Goal: Task Accomplishment & Management: Manage account settings

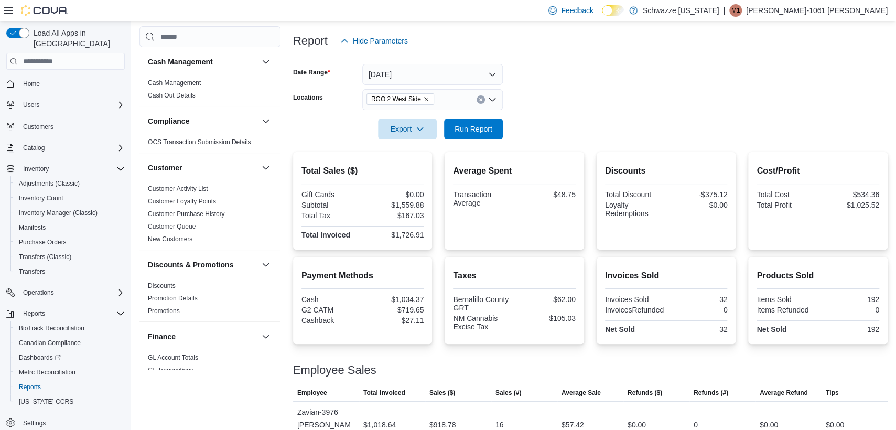
scroll to position [70, 0]
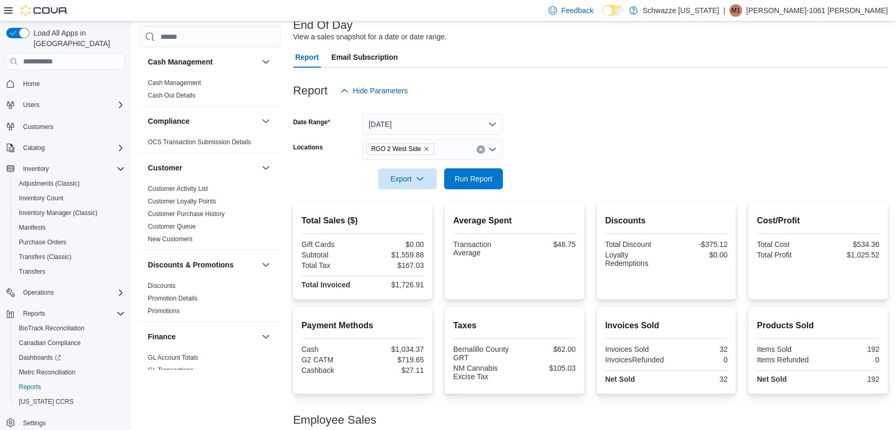
click at [447, 145] on div "RGO 2 West Side" at bounding box center [432, 149] width 140 height 21
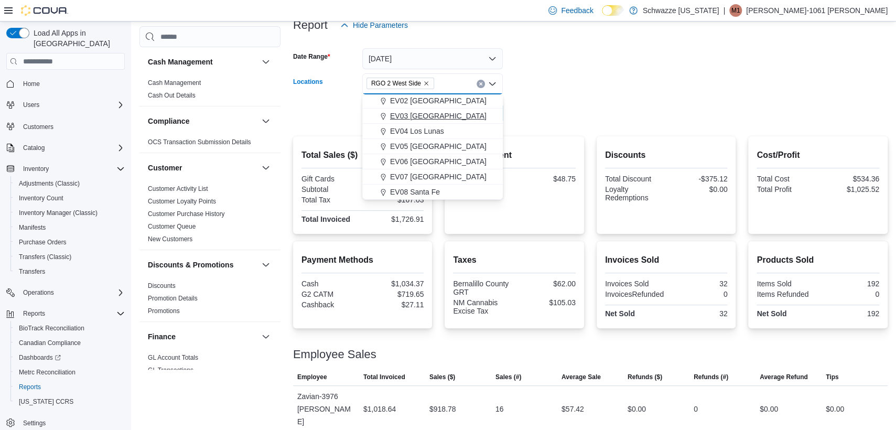
scroll to position [66, 0]
click at [433, 188] on span "EV09 Montano Plaza" at bounding box center [458, 188] width 137 height 10
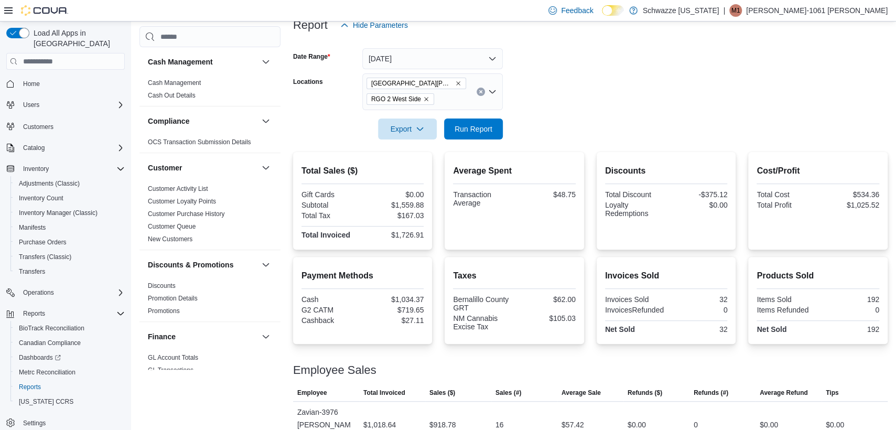
click at [532, 102] on form "Date Range Today Locations EV09 Montano Plaza RGO 2 West Side Export Run Report" at bounding box center [590, 88] width 594 height 104
click at [474, 126] on span "Run Report" at bounding box center [473, 128] width 38 height 10
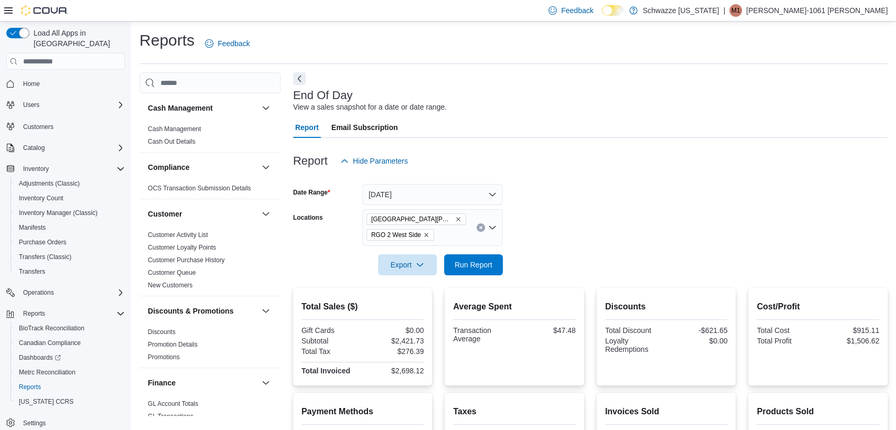
click at [456, 217] on icon "Remove EV09 Montano Plaza from selection in this group" at bounding box center [458, 219] width 4 height 4
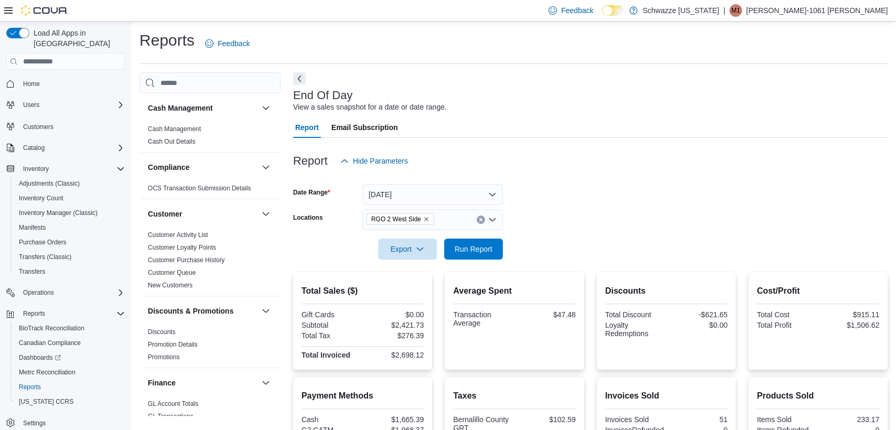
click at [539, 198] on form "Date Range Today Locations RGO 2 West Side Export Run Report" at bounding box center [590, 215] width 594 height 88
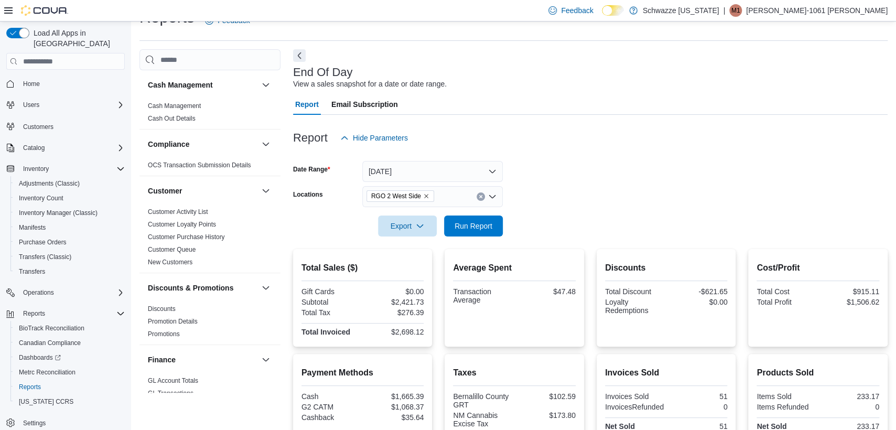
scroll to position [8, 0]
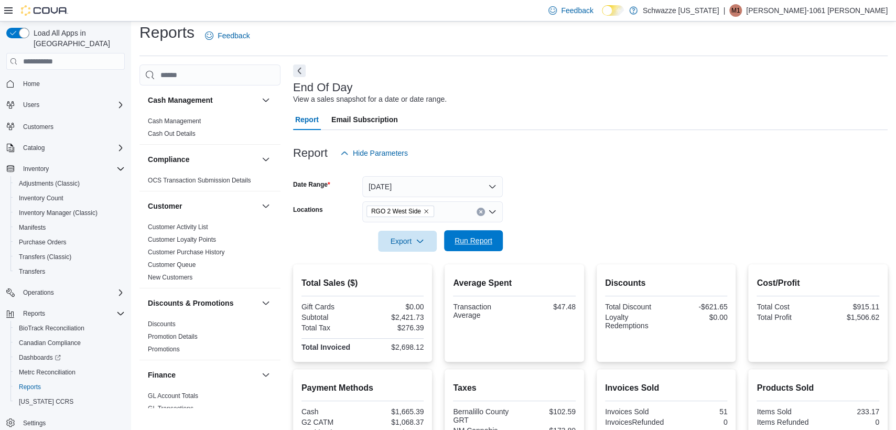
click at [464, 238] on span "Run Report" at bounding box center [473, 240] width 38 height 10
click at [489, 236] on span "Run Report" at bounding box center [473, 240] width 38 height 10
click at [480, 245] on span "Run Report" at bounding box center [473, 240] width 38 height 10
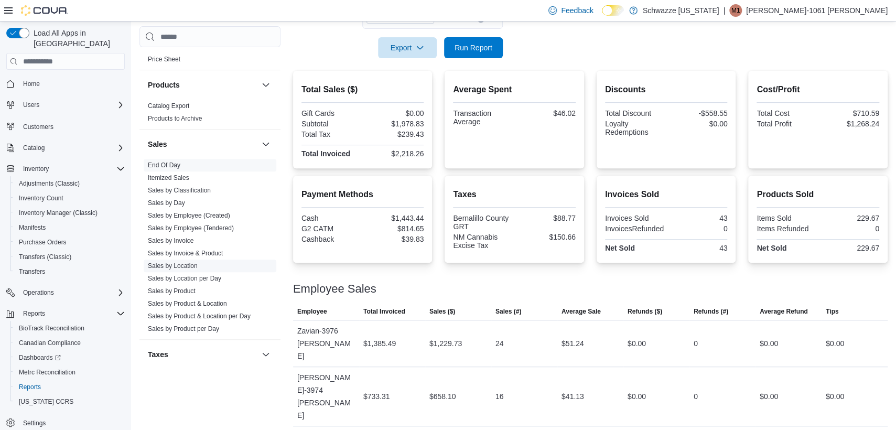
scroll to position [590, 0]
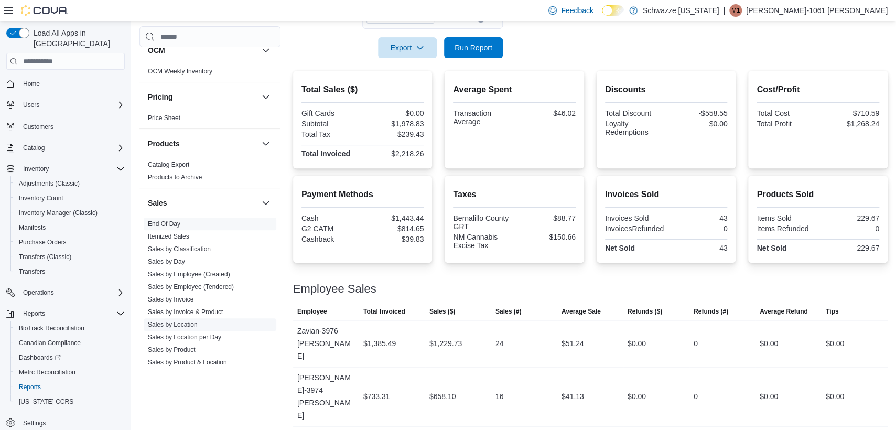
click at [201, 321] on span "Sales by Location" at bounding box center [210, 324] width 133 height 13
click at [197, 324] on link "Sales by Location" at bounding box center [173, 324] width 50 height 7
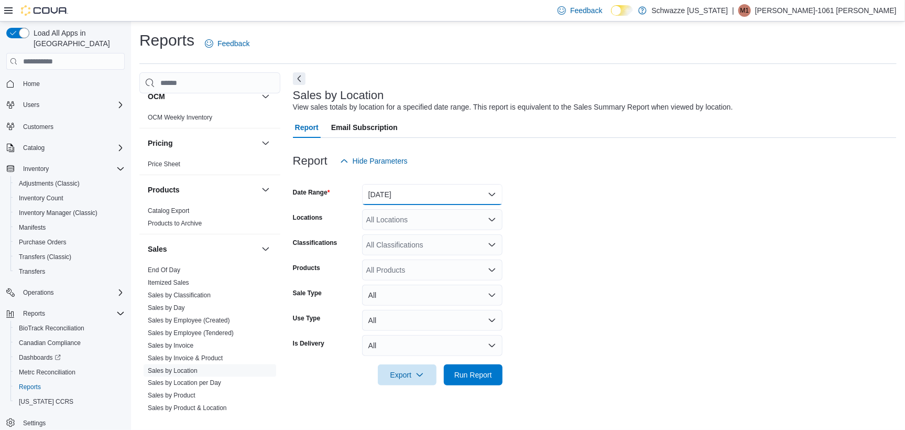
click at [433, 195] on button "Yesterday" at bounding box center [432, 194] width 140 height 21
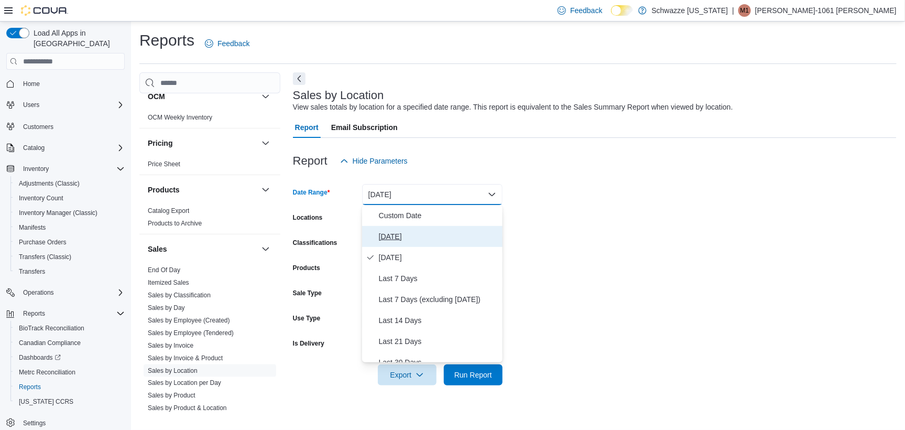
click at [404, 238] on span "Today" at bounding box center [438, 236] width 119 height 13
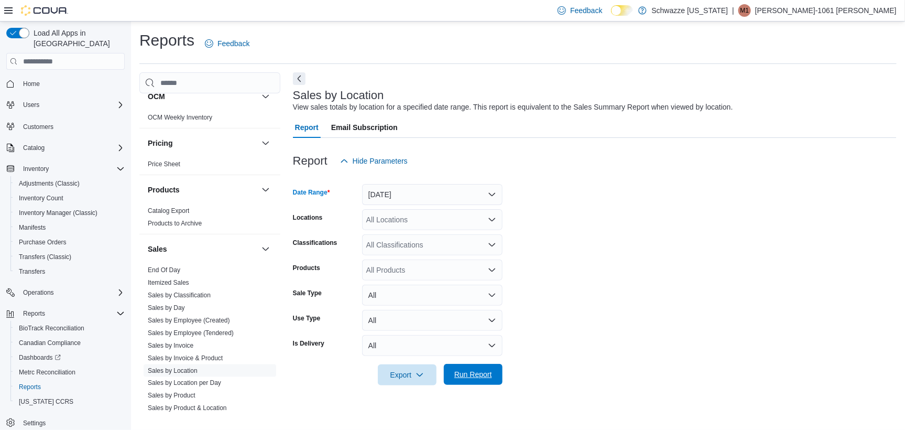
click at [466, 378] on span "Run Report" at bounding box center [473, 374] width 38 height 10
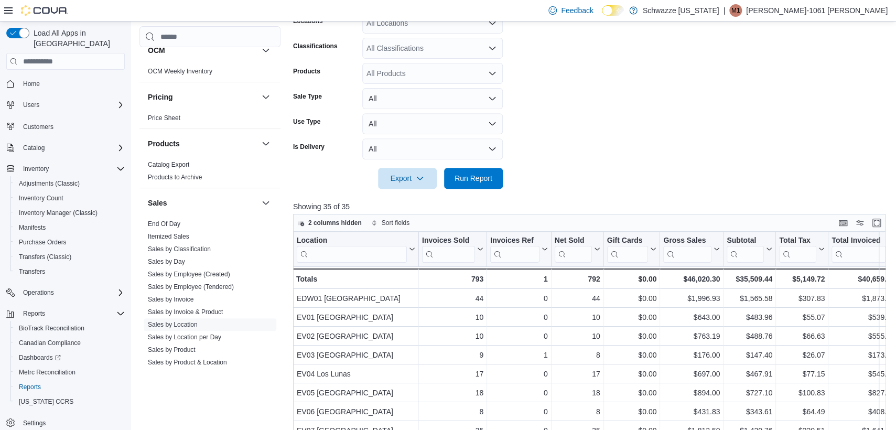
scroll to position [328, 0]
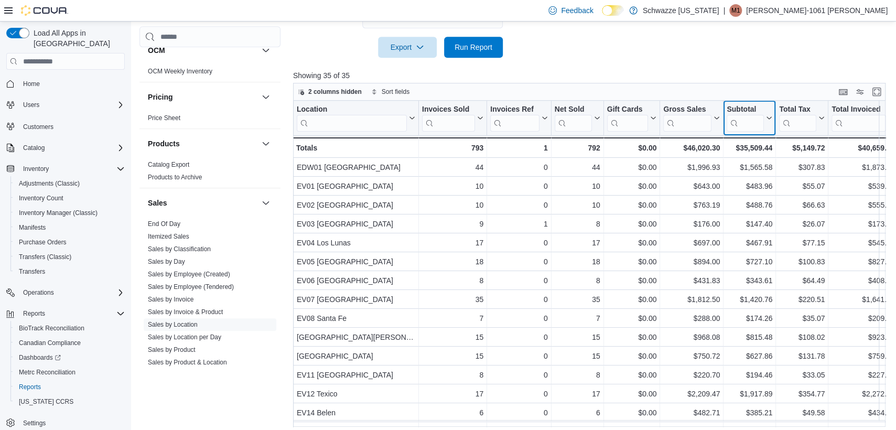
click at [744, 103] on div "Subtotal Click to view column header actions" at bounding box center [749, 118] width 52 height 35
click at [743, 110] on div "Subtotal" at bounding box center [744, 110] width 37 height 10
click at [732, 171] on button "Sort High-Low" at bounding box center [749, 170] width 63 height 13
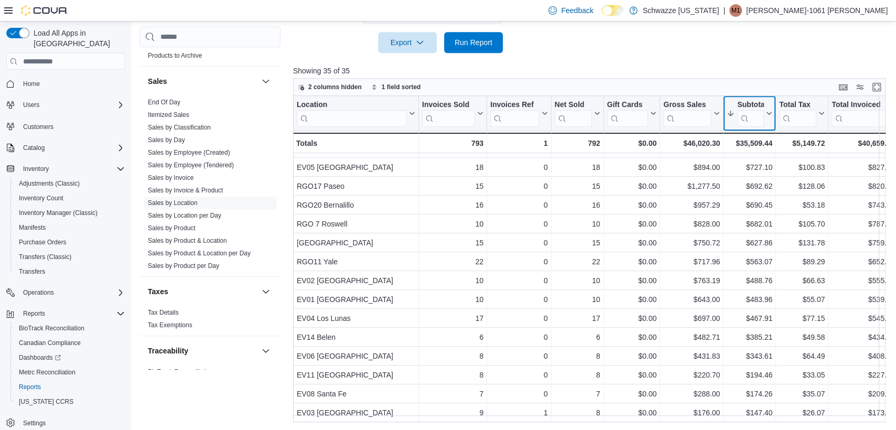
scroll to position [721, 0]
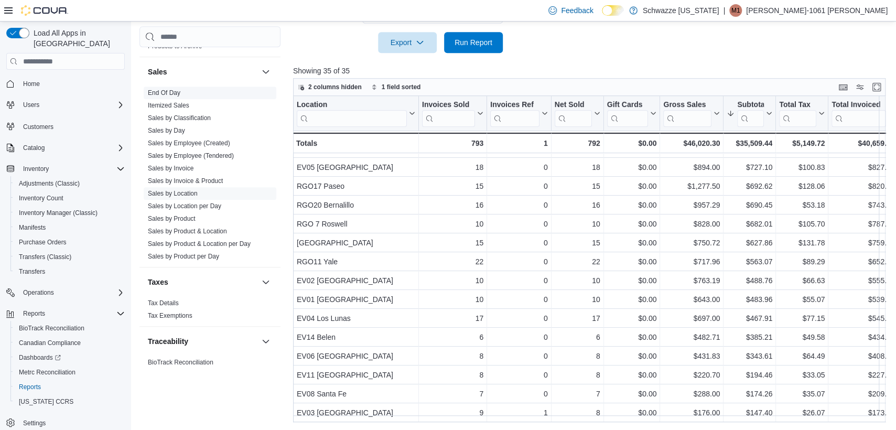
click at [157, 86] on span "End Of Day" at bounding box center [210, 92] width 133 height 13
drag, startPoint x: 159, startPoint y: 88, endPoint x: 188, endPoint y: 85, distance: 29.5
click at [159, 89] on link "End Of Day" at bounding box center [164, 92] width 32 height 7
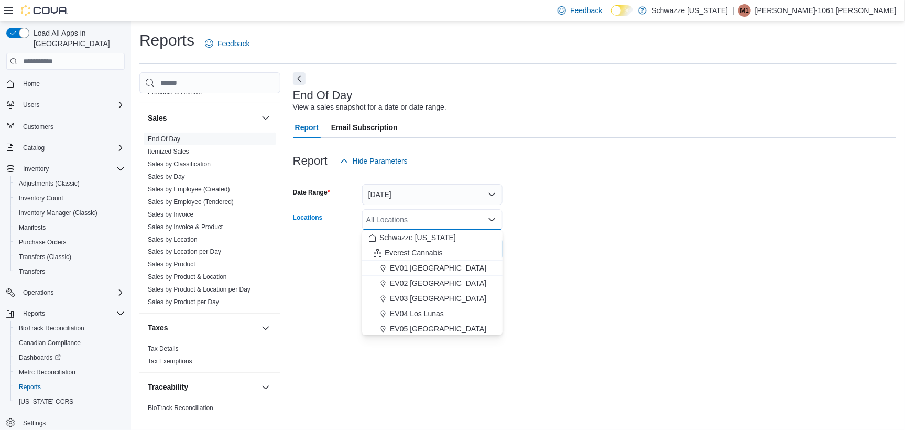
click at [367, 220] on div "All Locations Combo box. Selected. Combo box input. All Locations. Type some te…" at bounding box center [432, 219] width 140 height 21
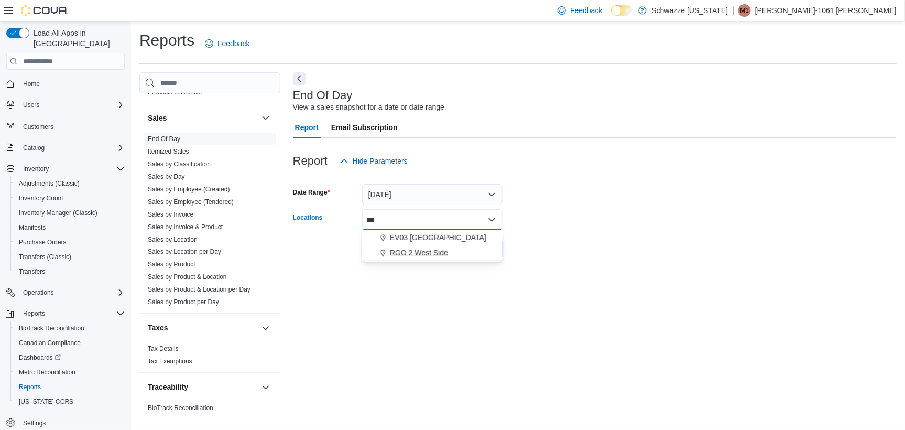
type input "***"
click at [390, 248] on span "RGO 2 West Side" at bounding box center [419, 252] width 58 height 10
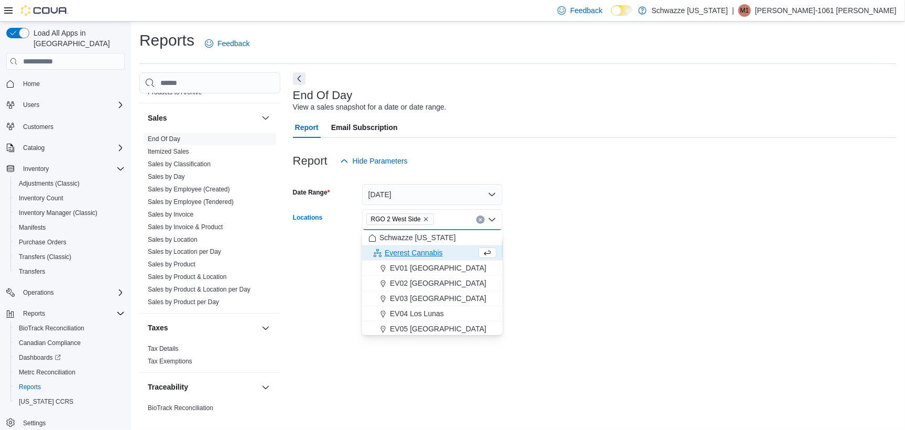
click at [617, 141] on div at bounding box center [595, 144] width 604 height 13
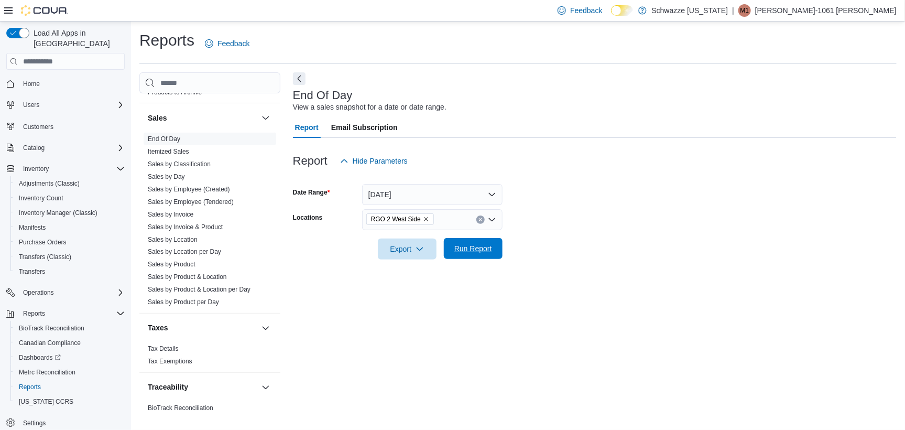
click at [474, 250] on span "Run Report" at bounding box center [473, 248] width 38 height 10
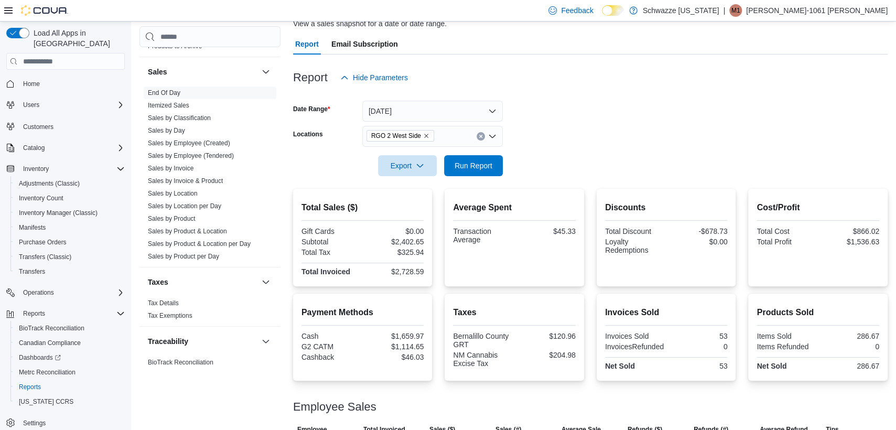
scroll to position [201, 0]
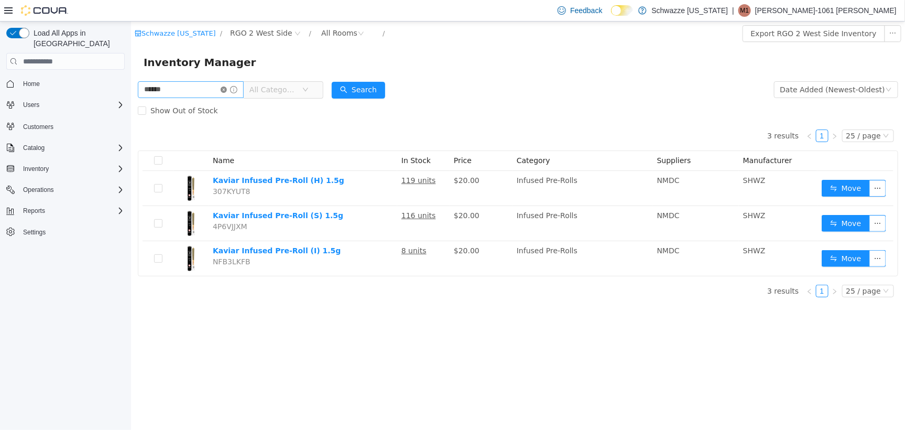
click at [226, 86] on icon "icon: close-circle" at bounding box center [223, 89] width 6 height 6
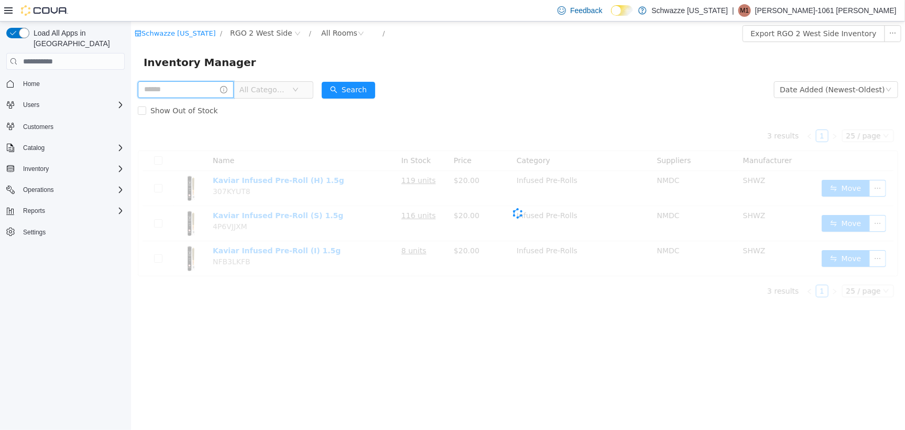
click at [205, 89] on input "text" at bounding box center [185, 89] width 96 height 17
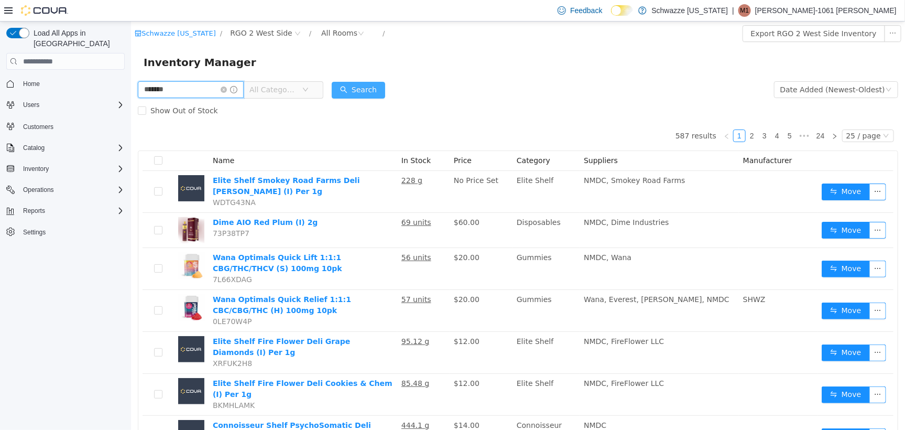
type input "*******"
click at [368, 93] on button "Search" at bounding box center [357, 89] width 53 height 17
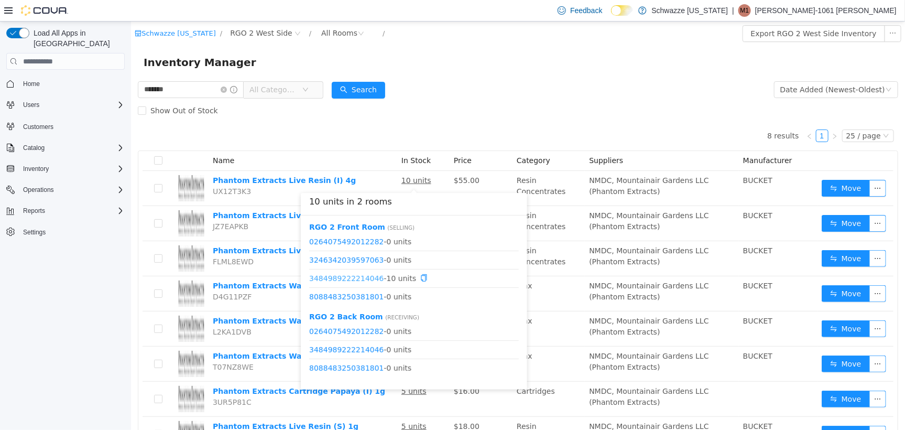
click at [331, 276] on link "3484989222214046" at bounding box center [346, 277] width 75 height 8
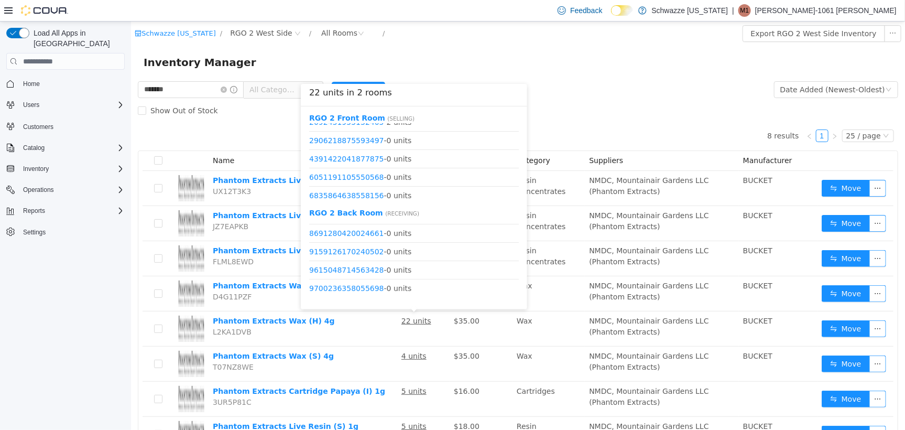
scroll to position [131, 0]
click at [357, 166] on link "9159126170240502" at bounding box center [346, 165] width 75 height 8
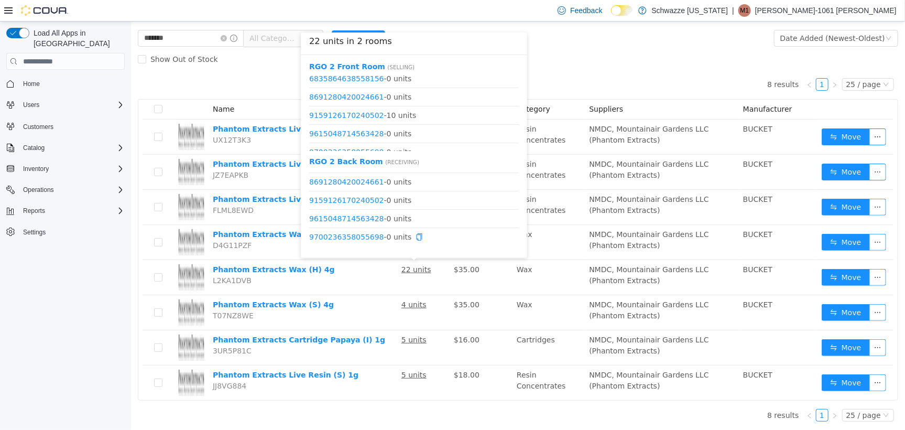
scroll to position [94, 0]
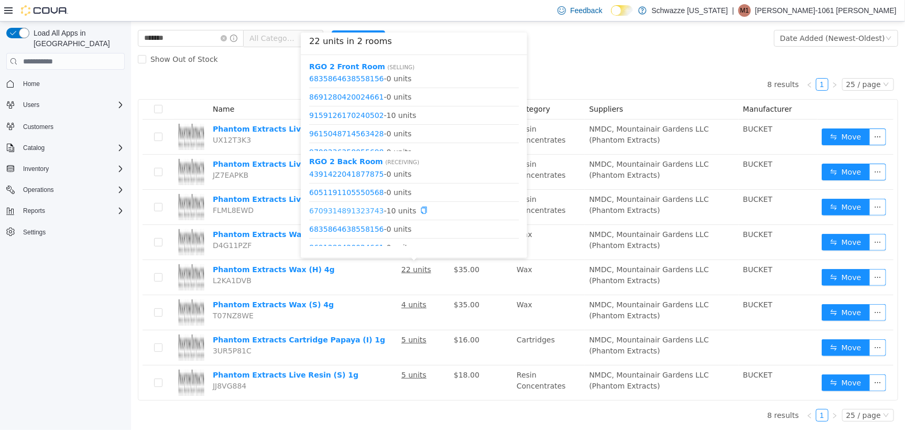
click at [347, 207] on link "6709314891323743" at bounding box center [346, 210] width 75 height 8
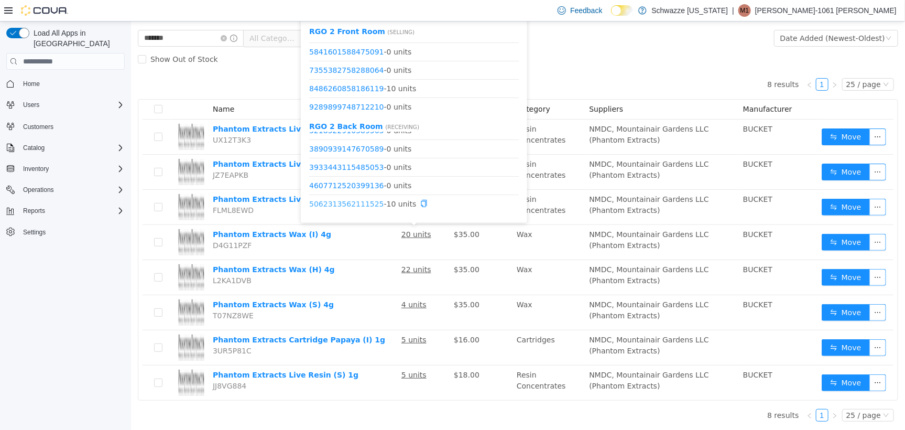
click at [361, 199] on link "5062313562111525" at bounding box center [346, 203] width 75 height 8
click at [347, 85] on link "8486260858186119" at bounding box center [346, 87] width 75 height 8
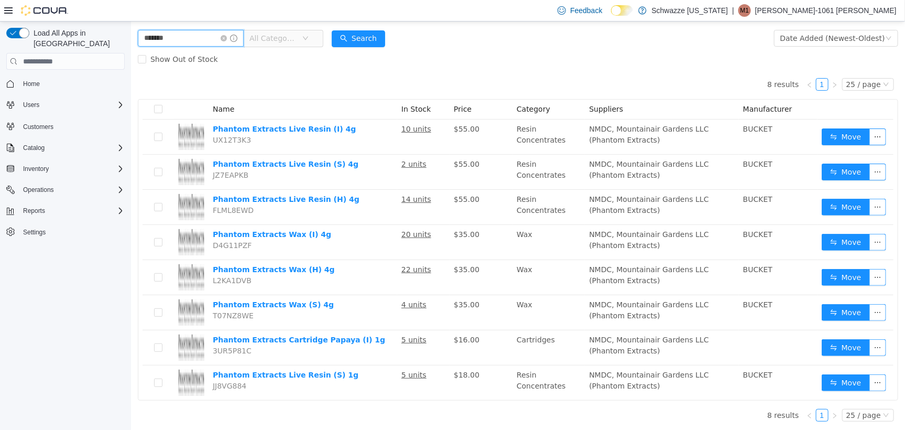
click at [228, 34] on input "*******" at bounding box center [190, 37] width 106 height 17
click at [226, 36] on icon "icon: close-circle" at bounding box center [223, 38] width 6 height 6
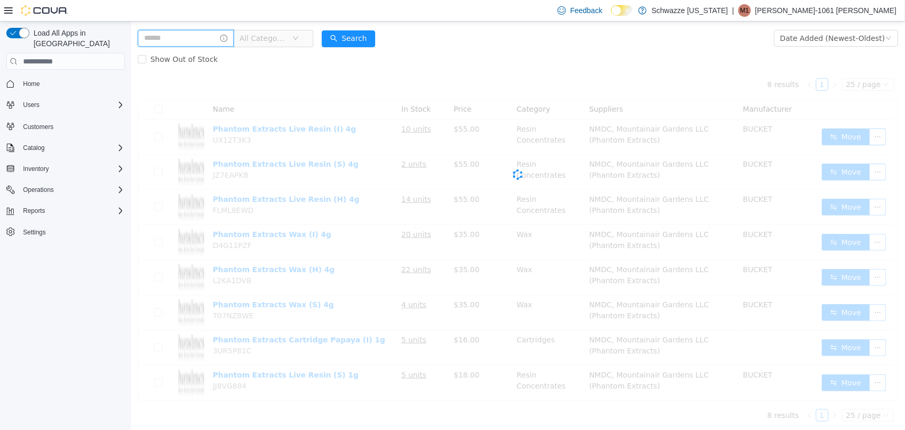
click at [177, 42] on input "text" at bounding box center [185, 37] width 96 height 17
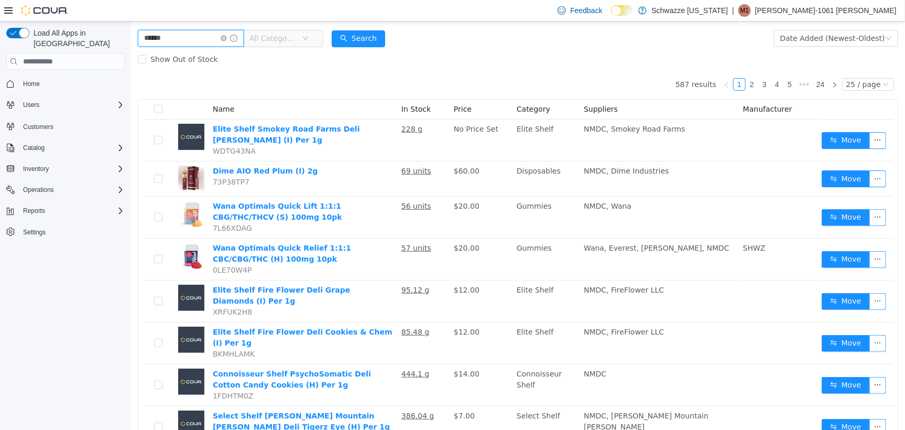
type input "*********"
click at [371, 43] on button "Search" at bounding box center [357, 38] width 53 height 17
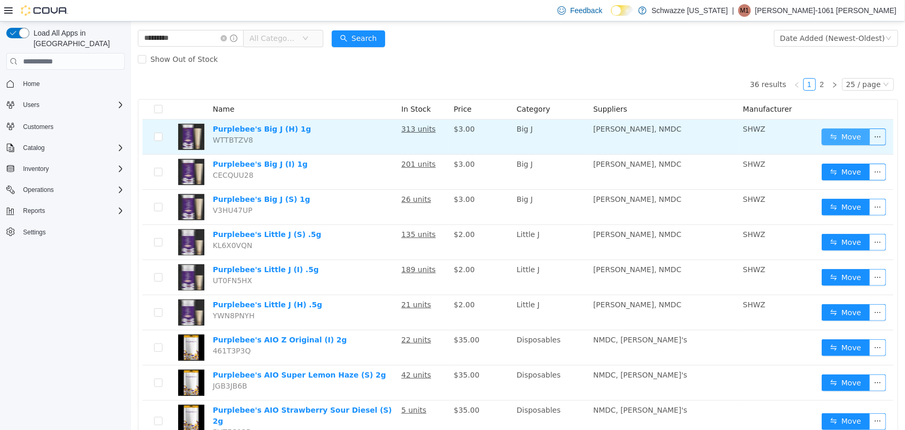
click at [833, 132] on button "Move" at bounding box center [845, 136] width 48 height 17
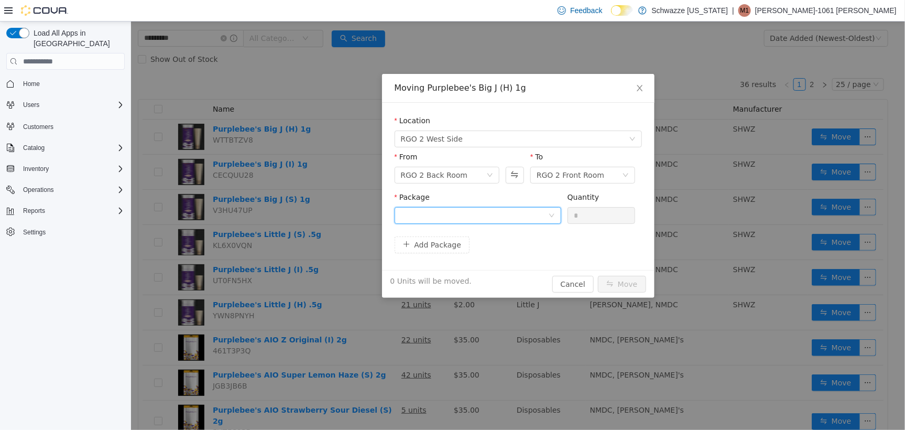
click at [536, 214] on div at bounding box center [473, 215] width 147 height 16
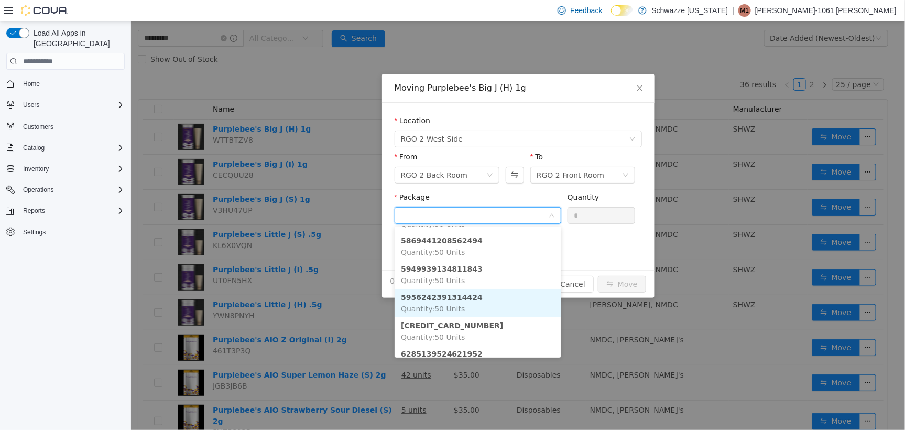
scroll to position [59, 0]
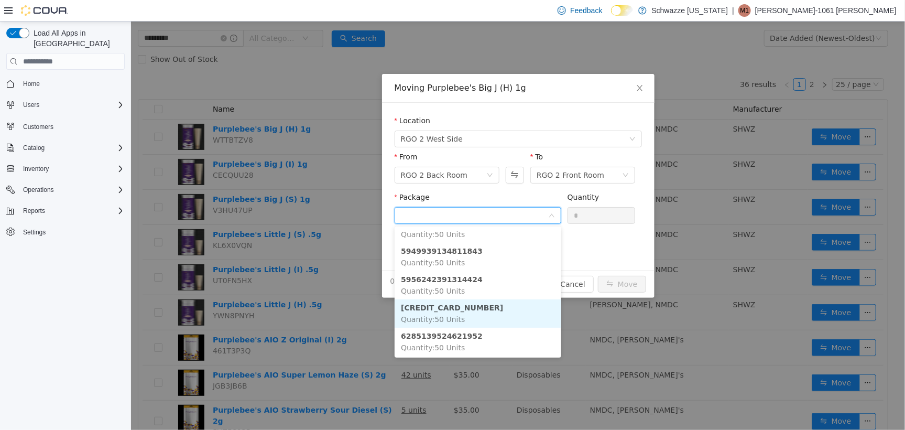
click at [486, 303] on li "6182448934588326 Quantity : 50 Units" at bounding box center [477, 313] width 167 height 28
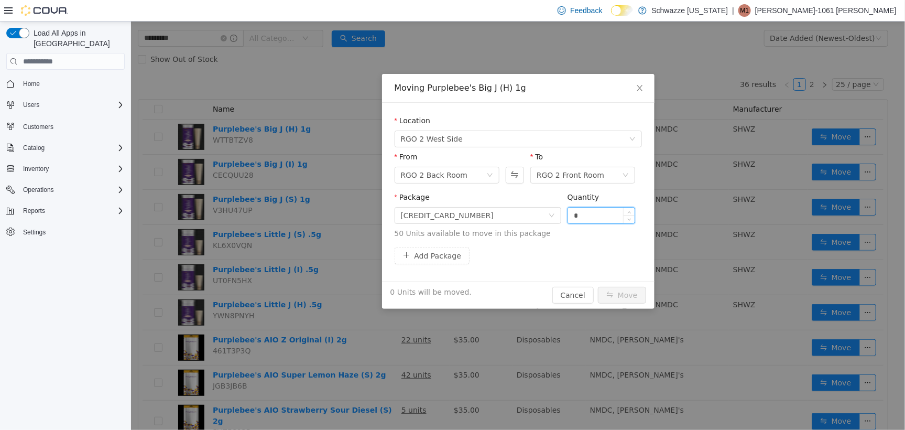
click at [574, 220] on input "*" at bounding box center [601, 215] width 67 height 16
type input "**"
click at [624, 293] on button "Move" at bounding box center [621, 294] width 48 height 17
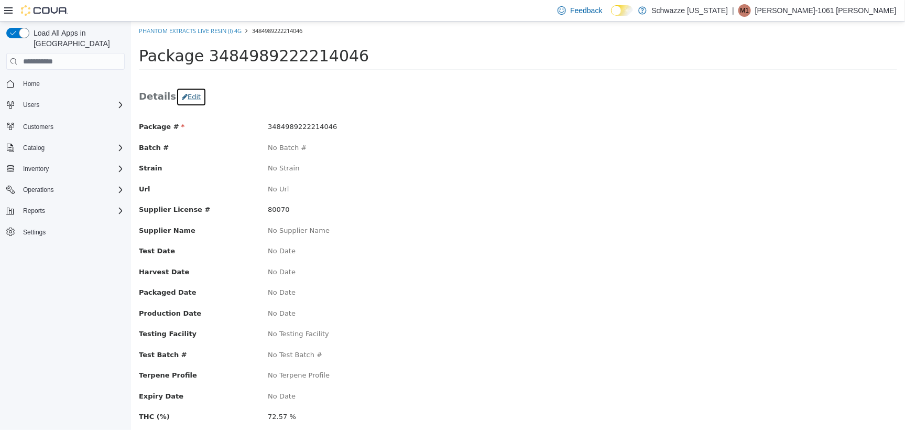
click at [179, 101] on button "Edit" at bounding box center [191, 96] width 30 height 19
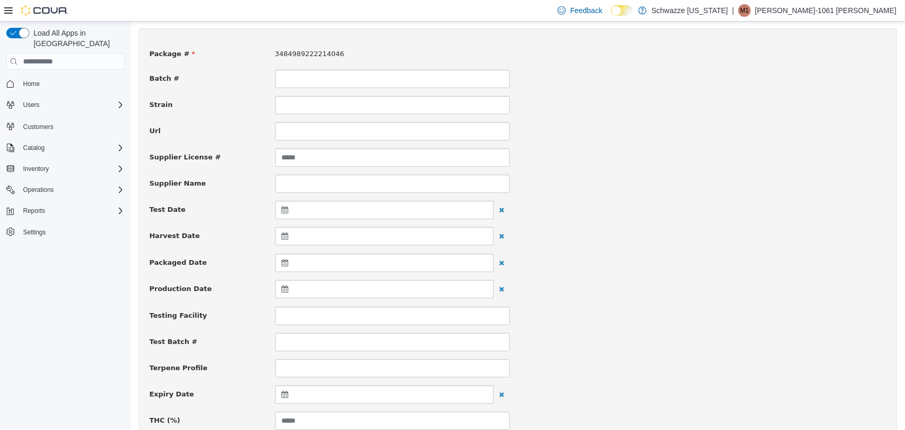
scroll to position [66, 0]
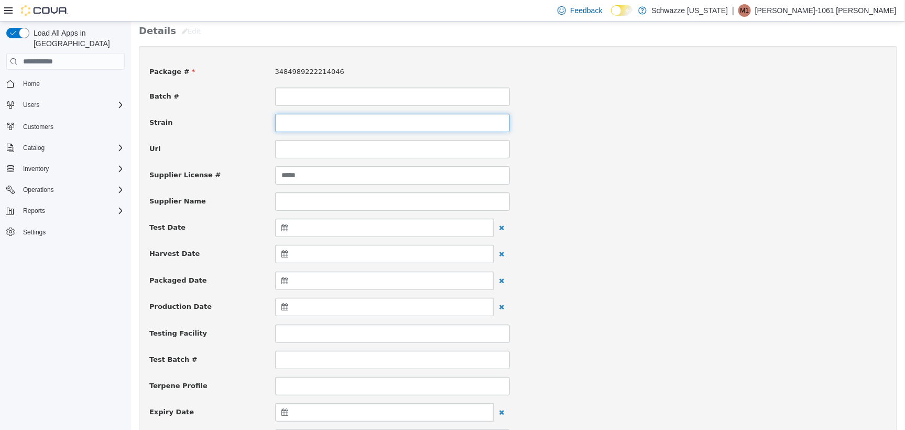
click at [279, 118] on input at bounding box center [392, 122] width 235 height 18
type input "*"
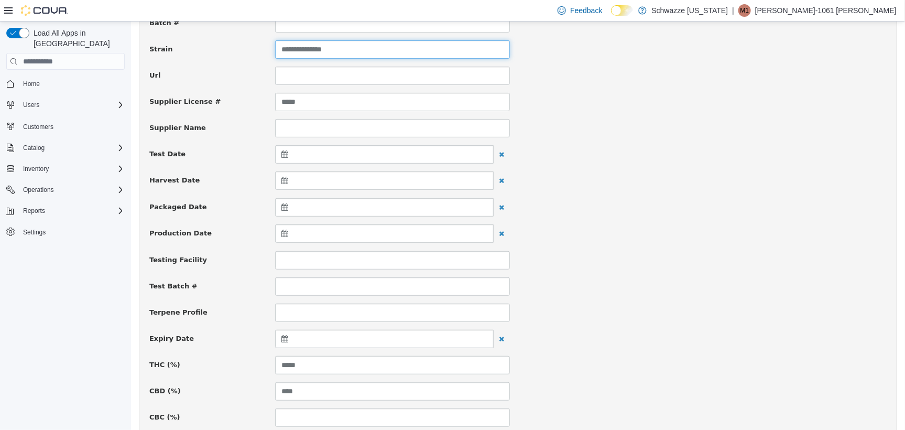
scroll to position [262, 0]
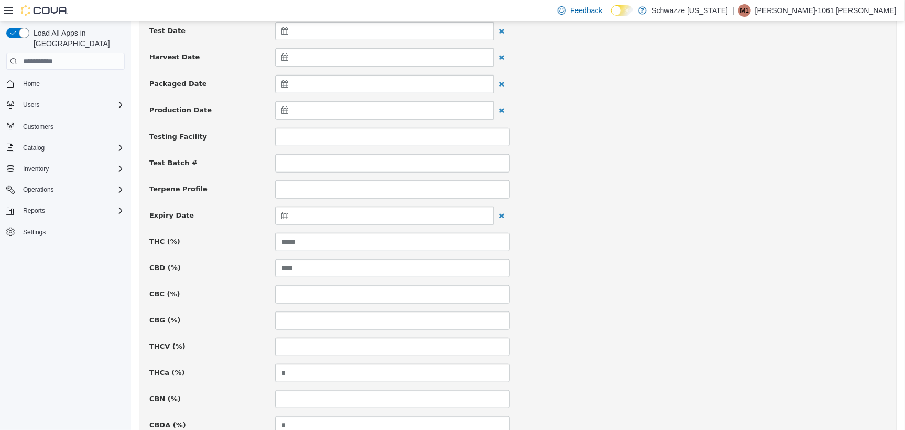
type input "**********"
click at [281, 216] on icon at bounding box center [286, 214] width 11 height 7
click at [391, 238] on th at bounding box center [386, 241] width 17 height 18
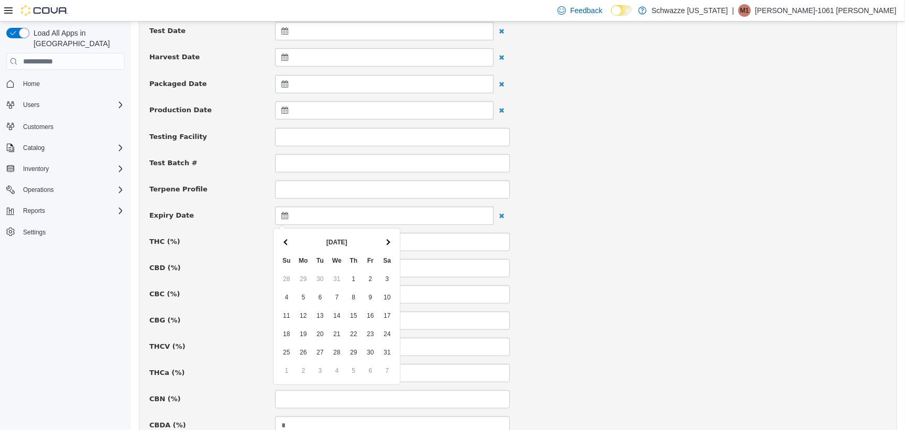
click at [391, 238] on th at bounding box center [386, 241] width 17 height 18
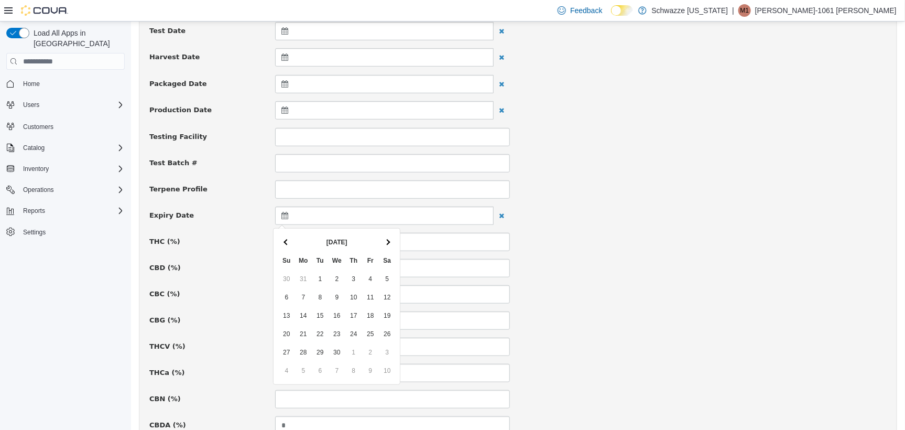
click at [391, 238] on th at bounding box center [386, 241] width 17 height 18
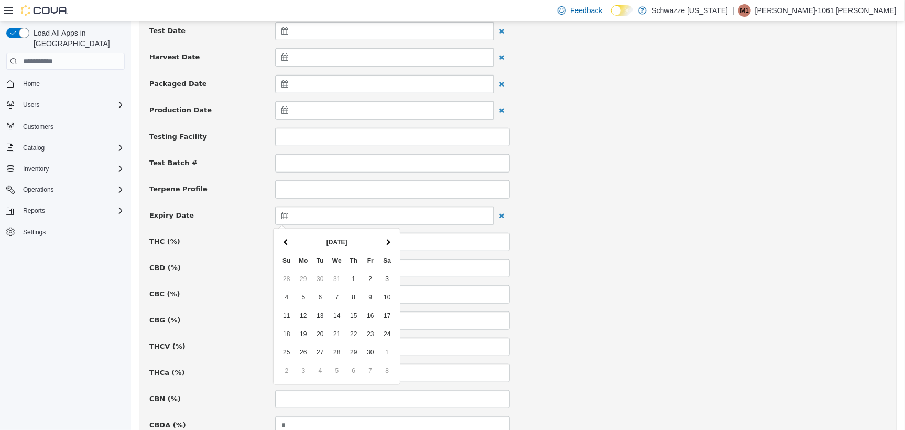
click at [391, 238] on th at bounding box center [386, 241] width 17 height 18
click at [283, 244] on th at bounding box center [286, 241] width 17 height 18
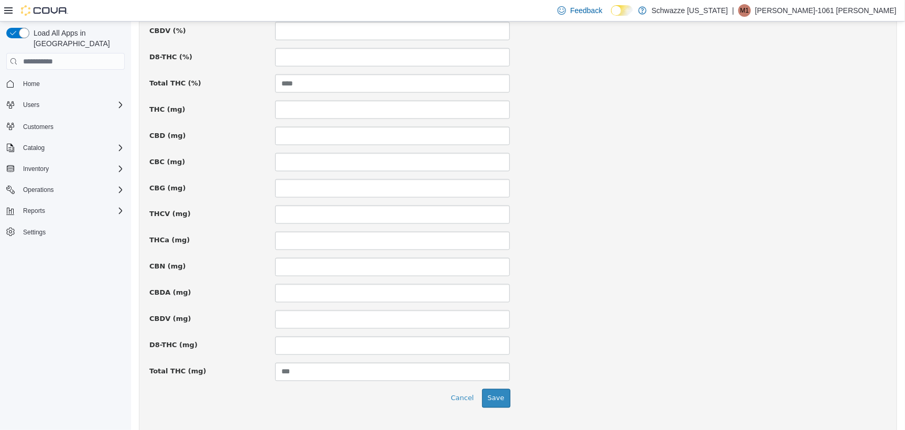
scroll to position [709, 0]
click at [494, 376] on button "Save" at bounding box center [496, 371] width 28 height 19
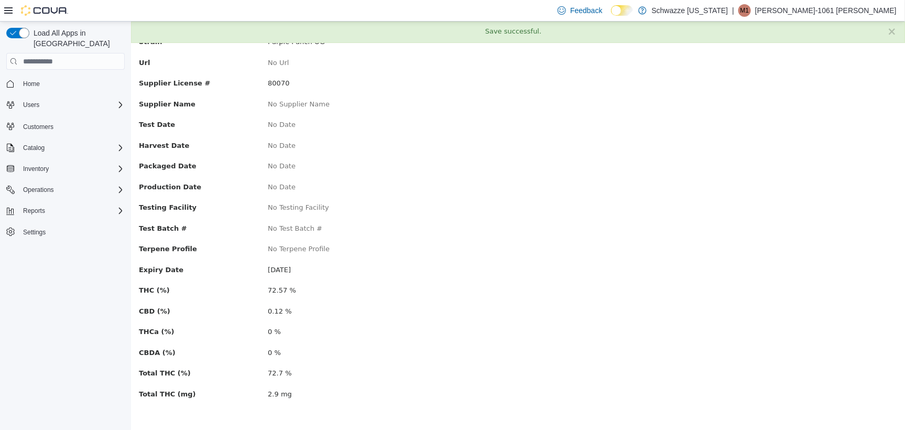
scroll to position [0, 0]
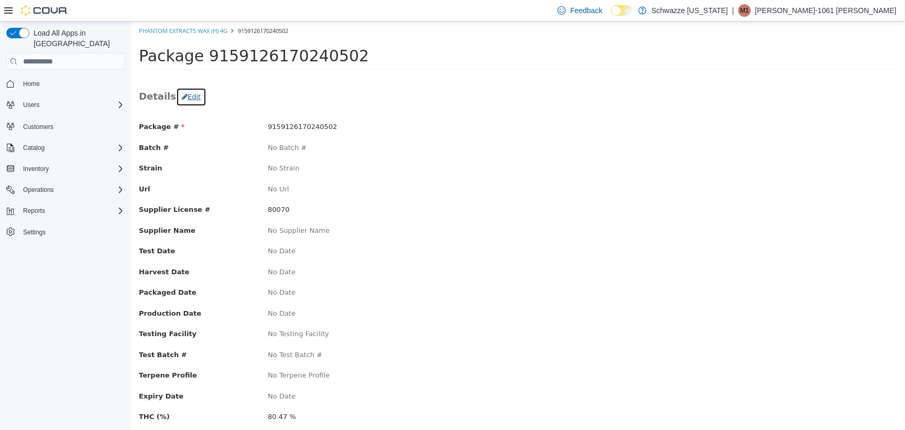
click at [181, 95] on icon "button" at bounding box center [184, 96] width 6 height 7
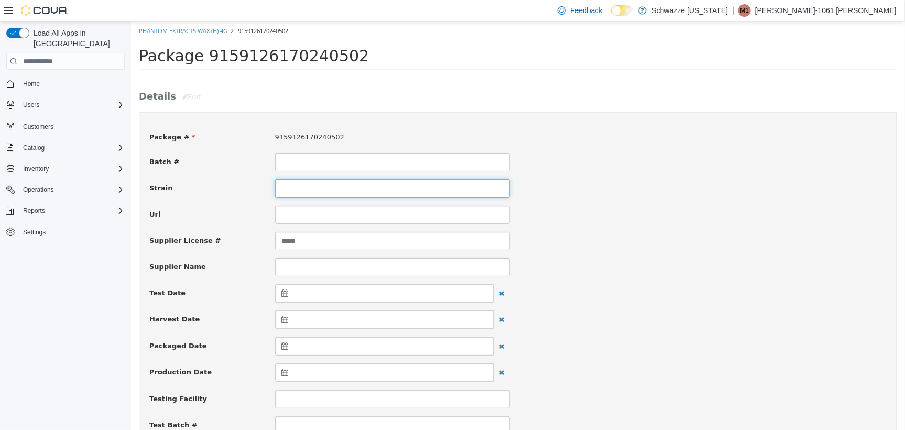
click at [291, 190] on input at bounding box center [392, 188] width 235 height 18
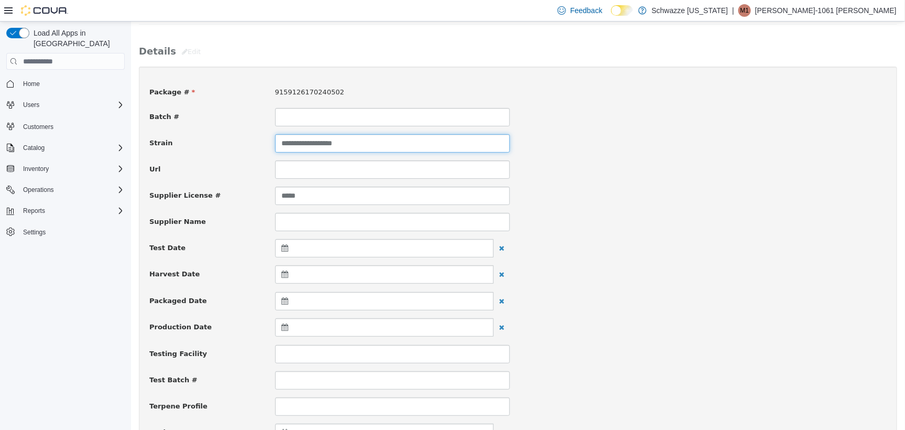
scroll to position [131, 0]
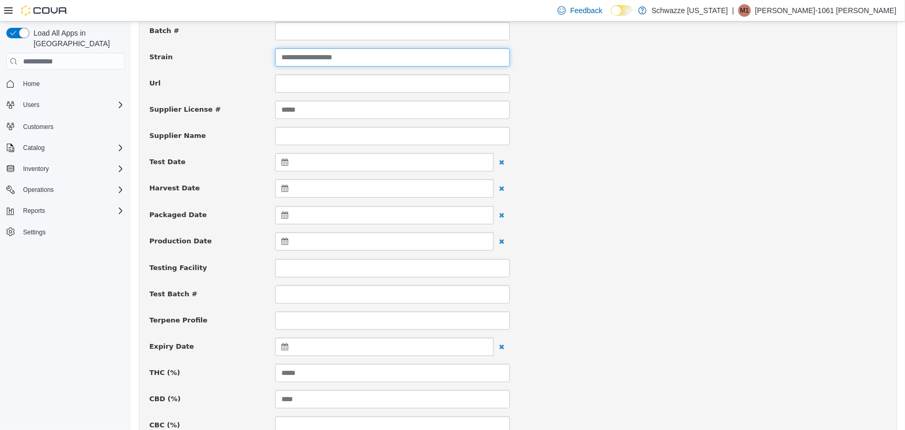
type input "**********"
click at [282, 347] on icon at bounding box center [286, 345] width 11 height 7
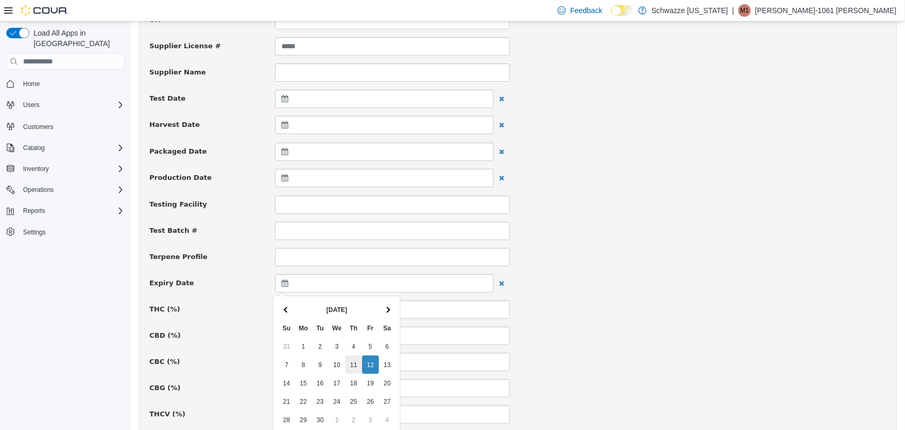
scroll to position [262, 0]
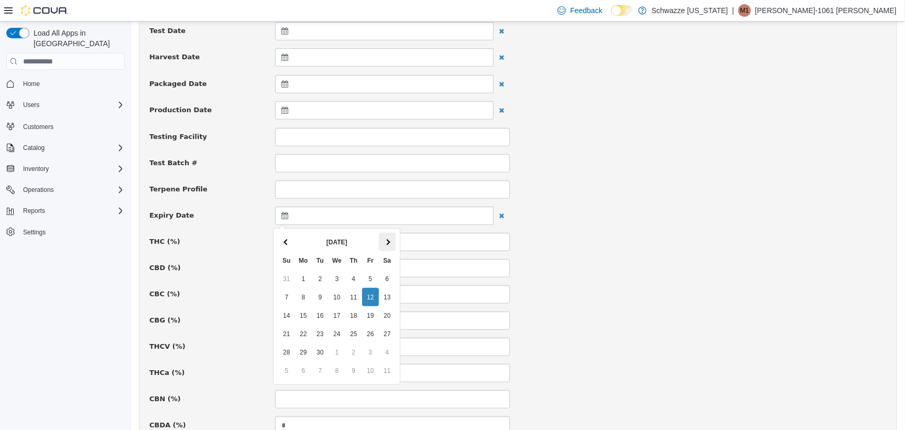
click at [385, 237] on th at bounding box center [386, 241] width 17 height 18
click at [385, 236] on th at bounding box center [386, 241] width 17 height 18
click at [385, 235] on th at bounding box center [386, 241] width 17 height 18
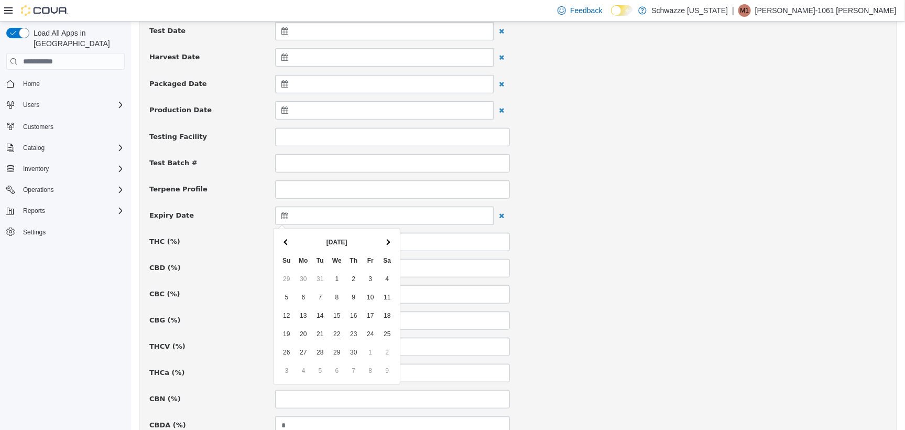
click at [385, 235] on th at bounding box center [386, 241] width 17 height 18
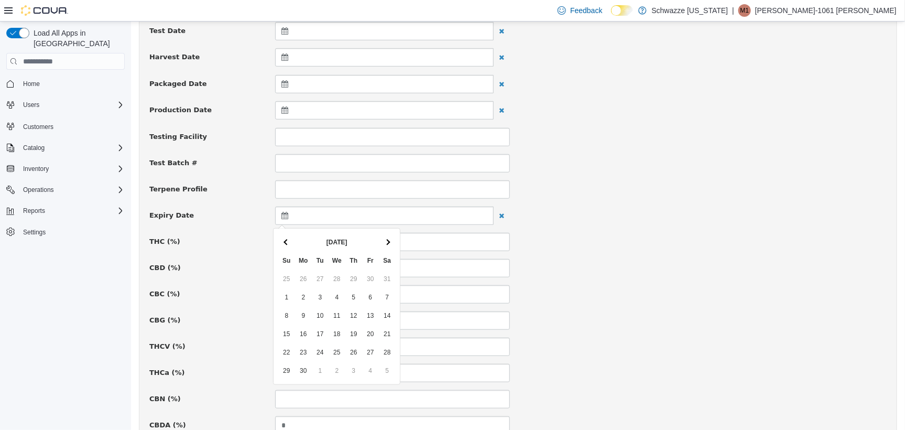
click at [385, 235] on th at bounding box center [386, 241] width 17 height 18
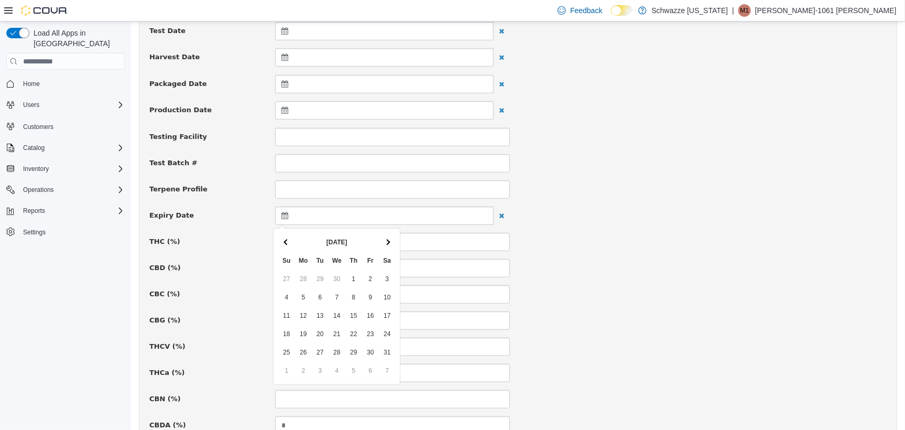
click at [385, 235] on th at bounding box center [386, 241] width 17 height 18
drag, startPoint x: 307, startPoint y: 350, endPoint x: 327, endPoint y: 341, distance: 22.0
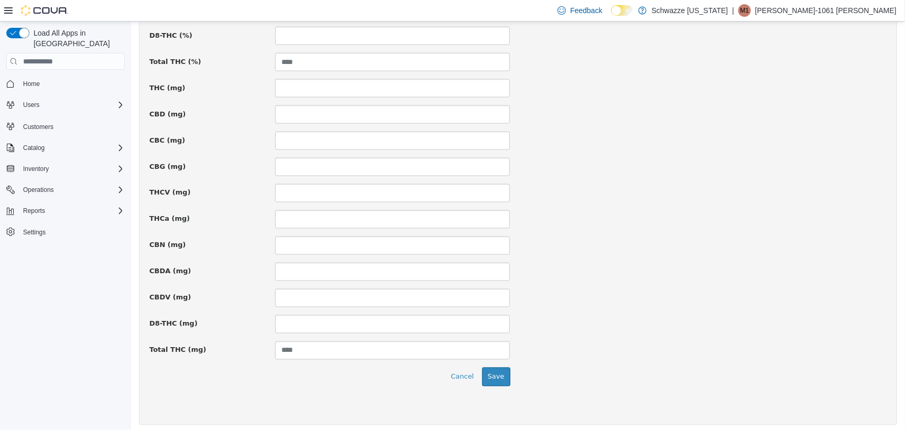
scroll to position [709, 0]
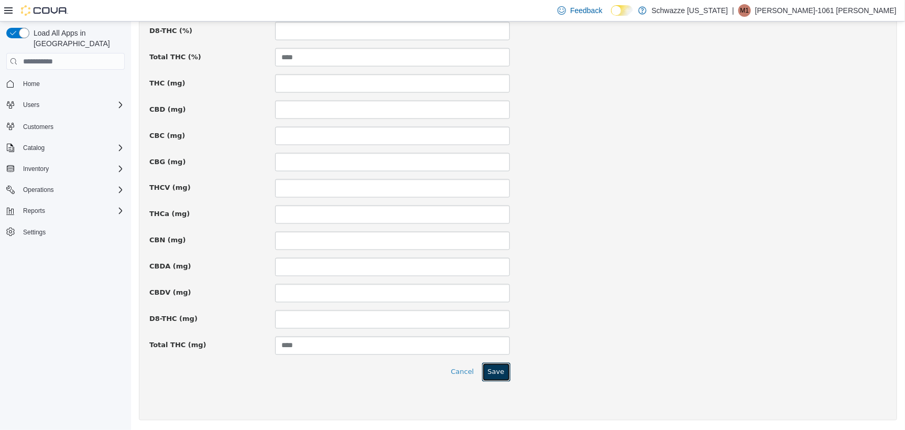
click at [495, 373] on button "Save" at bounding box center [496, 371] width 28 height 19
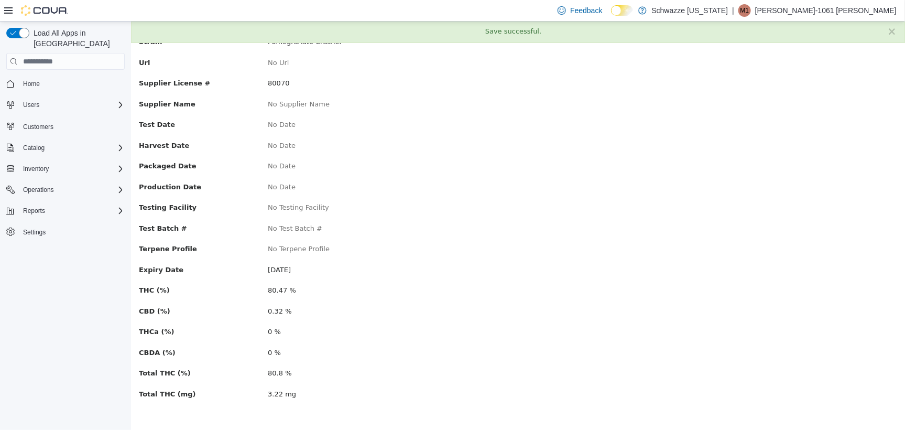
scroll to position [0, 0]
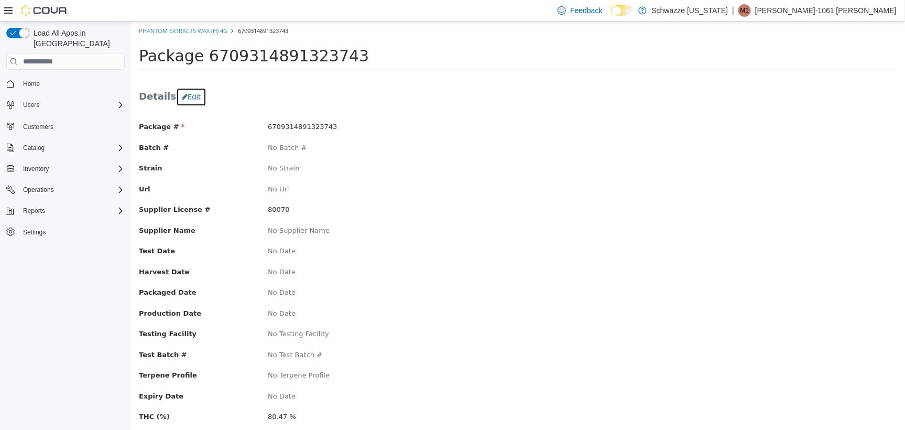
click at [178, 93] on button "Edit" at bounding box center [191, 96] width 30 height 19
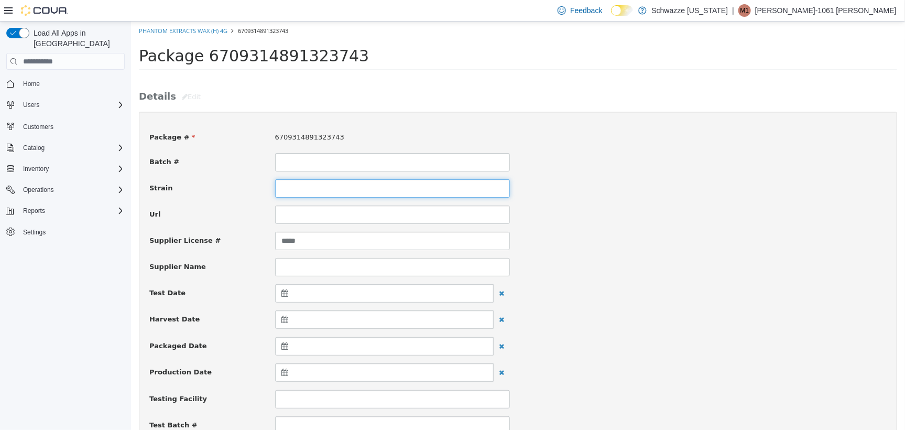
click at [307, 194] on input at bounding box center [392, 188] width 235 height 18
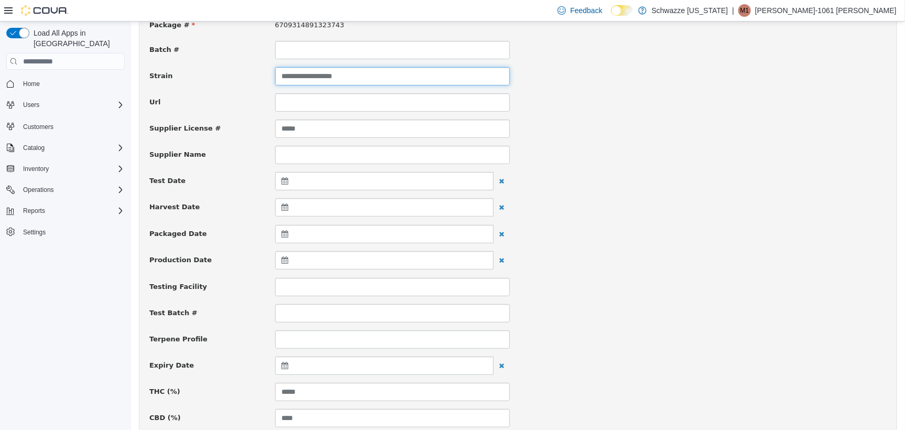
scroll to position [131, 0]
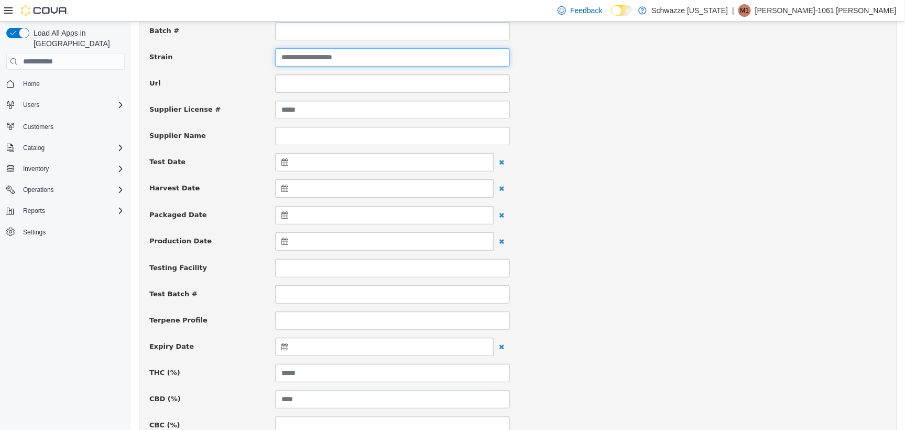
type input "**********"
click at [281, 347] on icon at bounding box center [286, 345] width 11 height 7
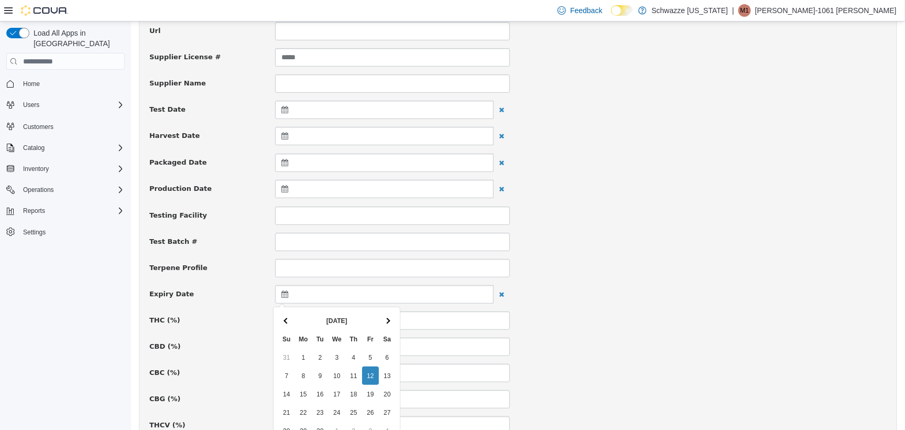
scroll to position [262, 0]
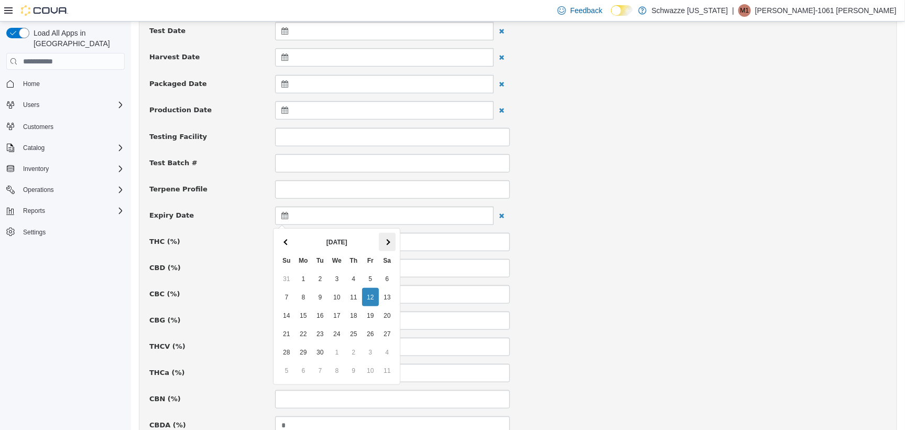
click at [382, 243] on th at bounding box center [386, 241] width 17 height 18
click at [387, 247] on th at bounding box center [386, 241] width 17 height 18
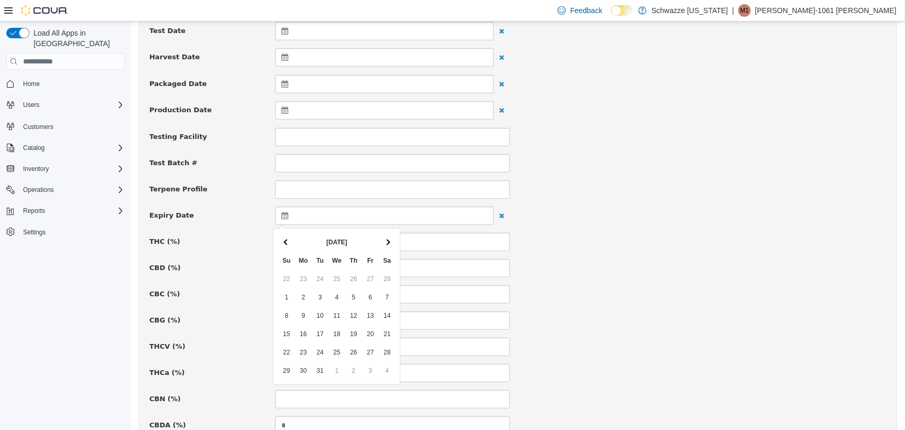
click at [387, 247] on th at bounding box center [386, 241] width 17 height 18
click at [387, 246] on th at bounding box center [386, 241] width 17 height 18
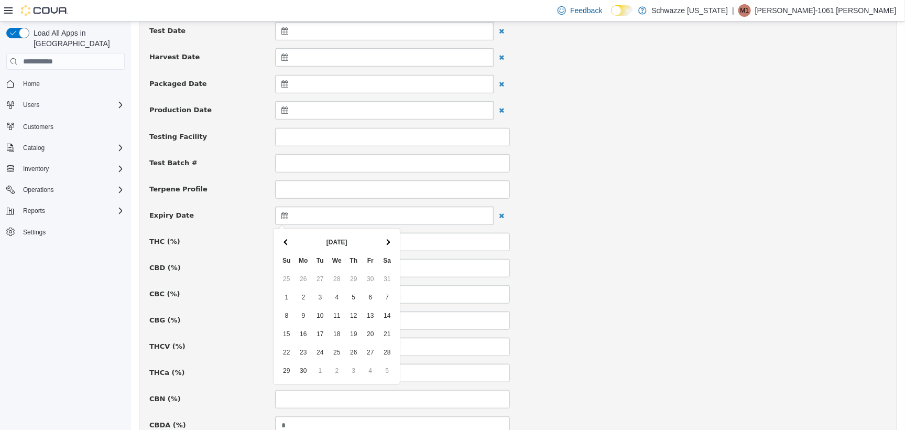
click at [387, 246] on th at bounding box center [386, 241] width 17 height 18
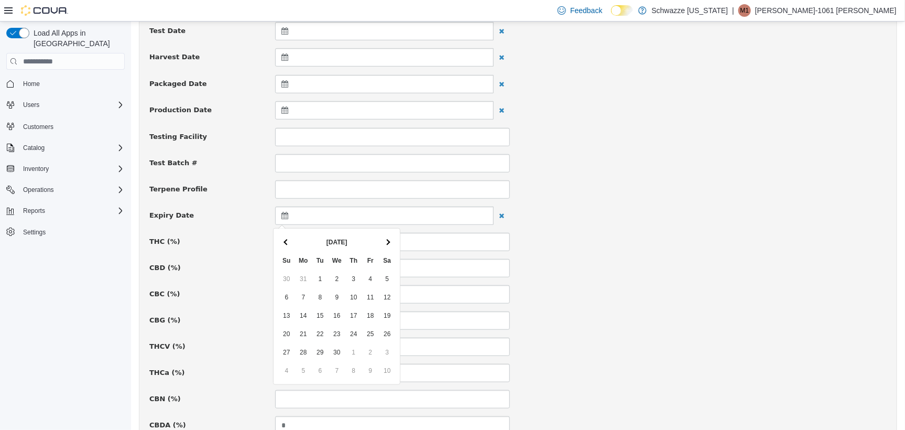
click at [387, 246] on th at bounding box center [386, 241] width 17 height 18
drag, startPoint x: 296, startPoint y: 351, endPoint x: 303, endPoint y: 346, distance: 9.2
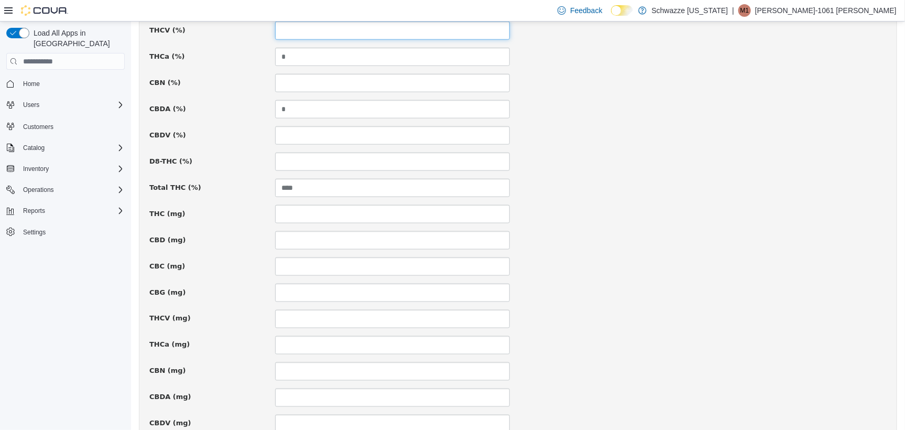
scroll to position [709, 0]
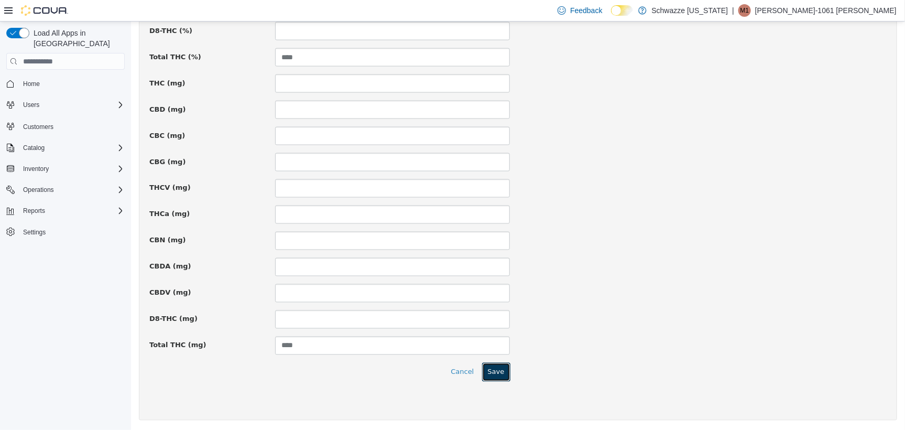
click at [485, 374] on button "Save" at bounding box center [496, 371] width 28 height 19
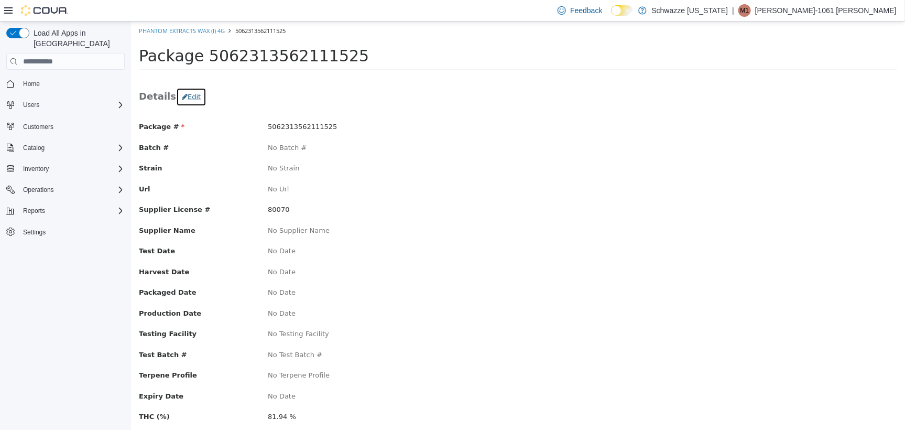
click at [188, 99] on button "Edit" at bounding box center [191, 96] width 30 height 19
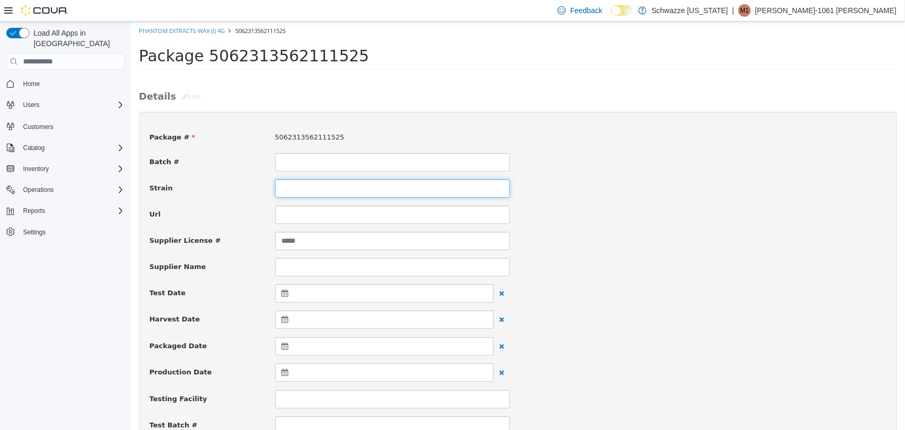
click at [285, 192] on input at bounding box center [392, 188] width 235 height 18
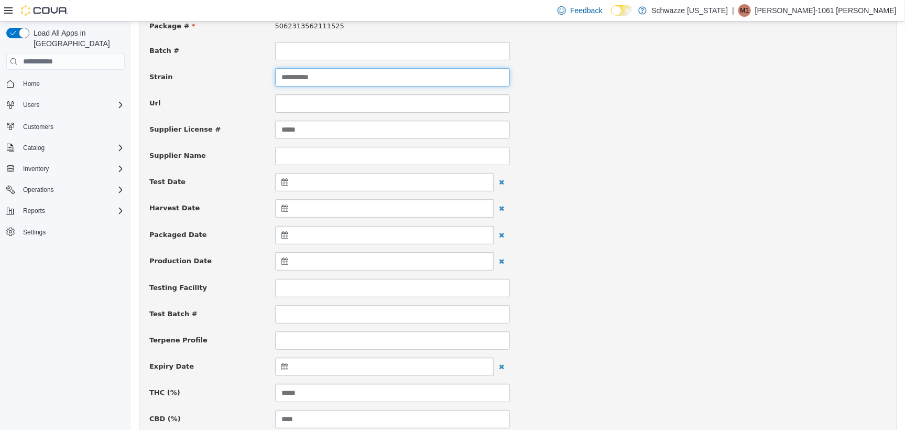
scroll to position [197, 0]
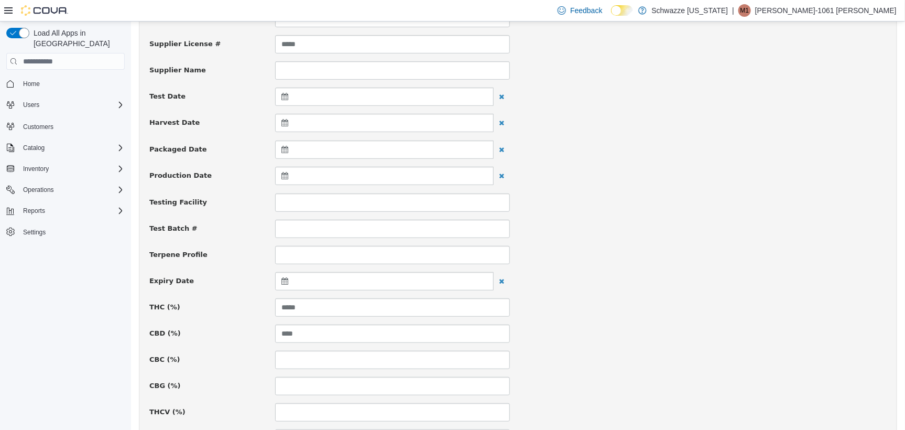
type input "**********"
click at [285, 280] on icon at bounding box center [286, 280] width 11 height 7
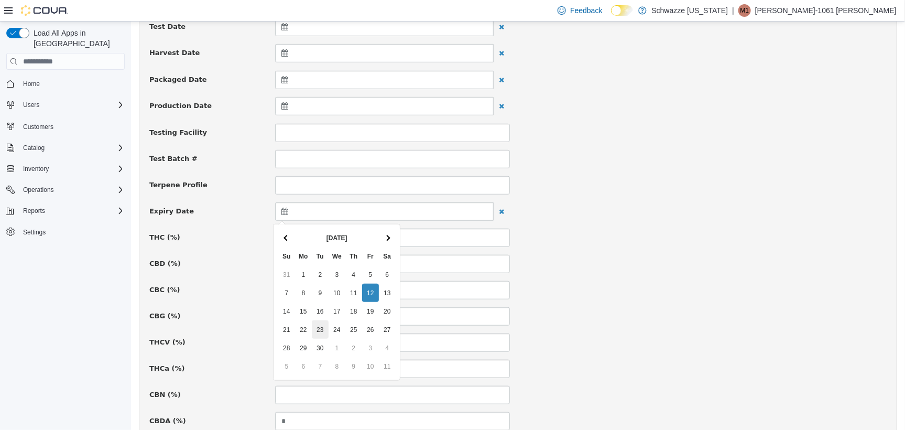
scroll to position [328, 0]
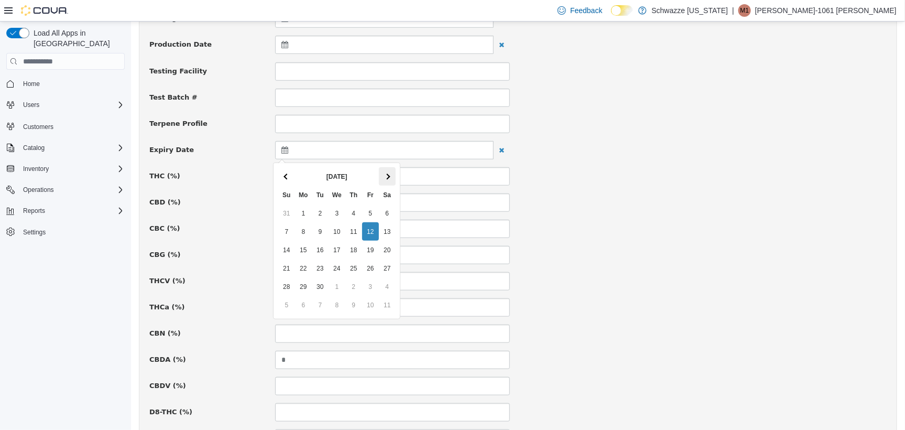
click at [384, 177] on th at bounding box center [386, 176] width 17 height 18
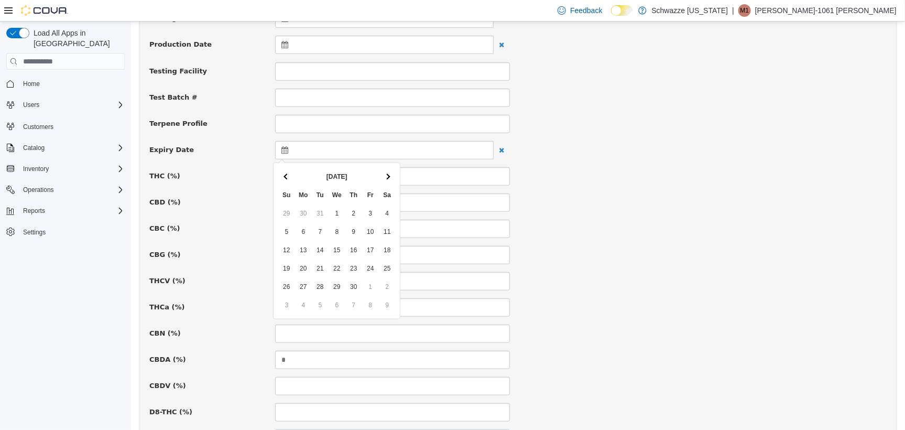
click at [384, 177] on th at bounding box center [386, 176] width 17 height 18
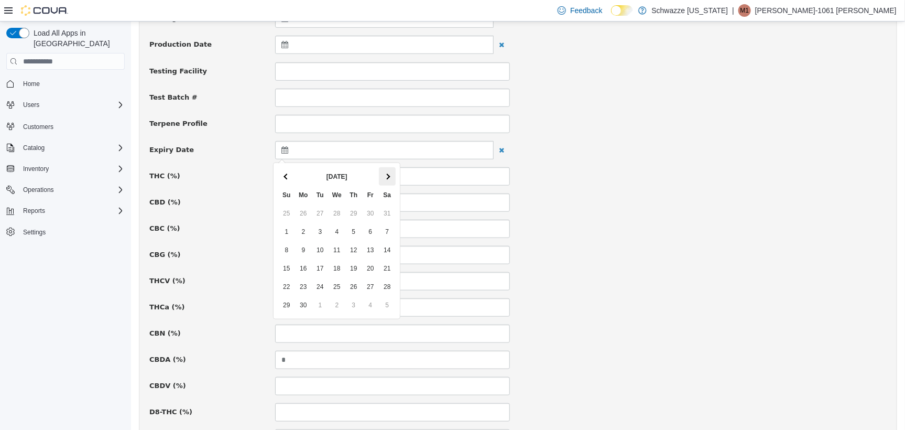
click at [384, 177] on th at bounding box center [386, 176] width 17 height 18
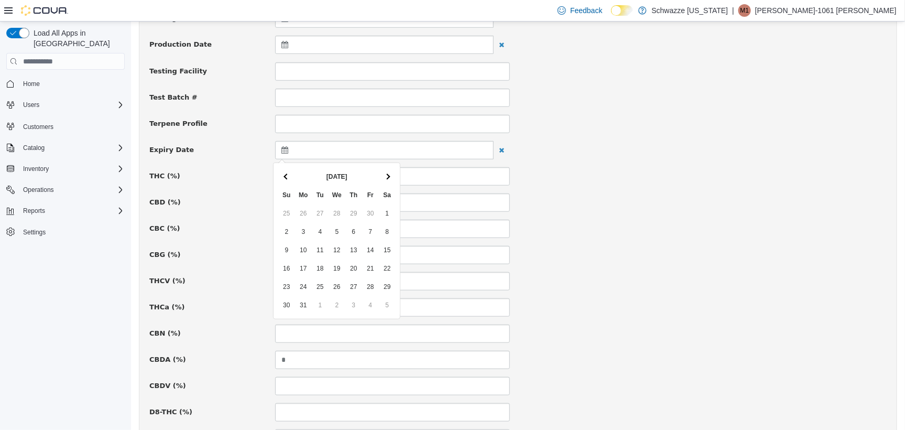
click at [384, 177] on th at bounding box center [386, 176] width 17 height 18
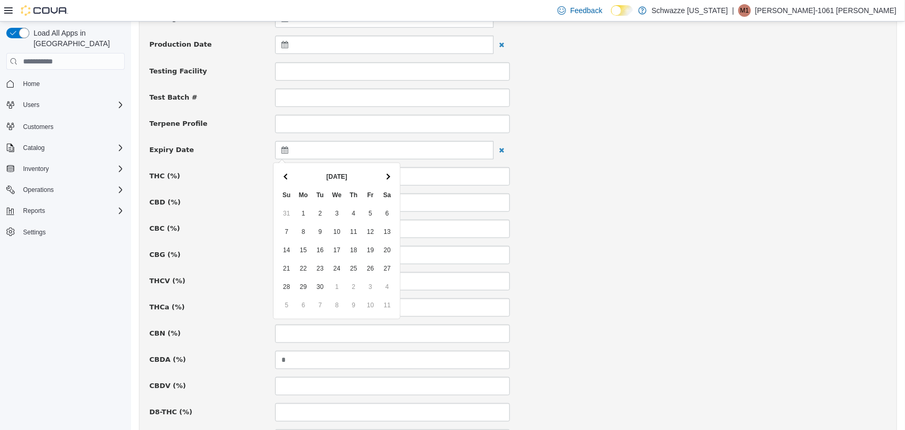
click at [384, 177] on th at bounding box center [386, 176] width 17 height 18
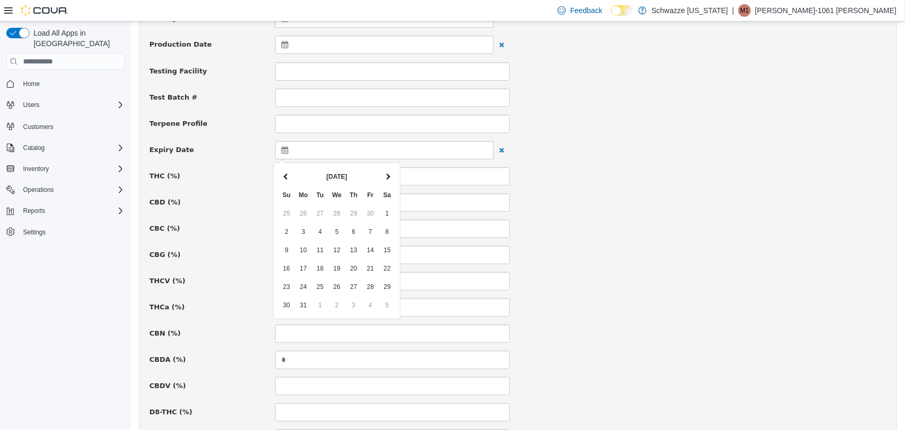
click at [384, 177] on th at bounding box center [386, 176] width 17 height 18
click at [293, 172] on th at bounding box center [286, 176] width 17 height 18
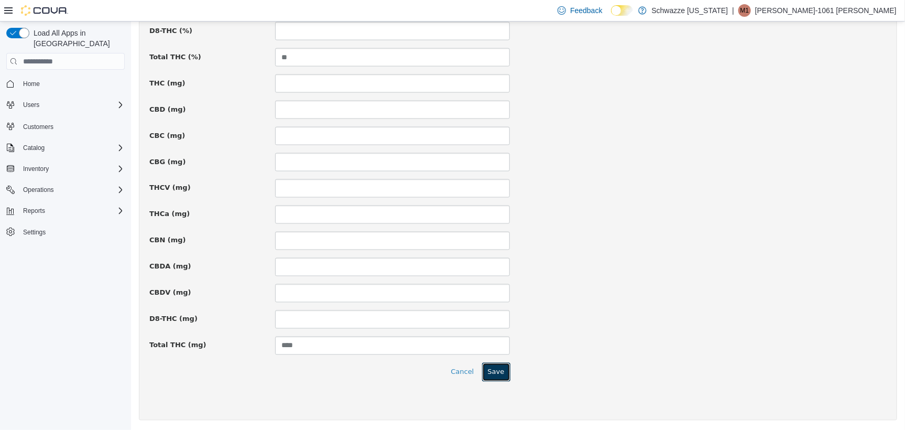
click at [482, 363] on button "Save" at bounding box center [496, 371] width 28 height 19
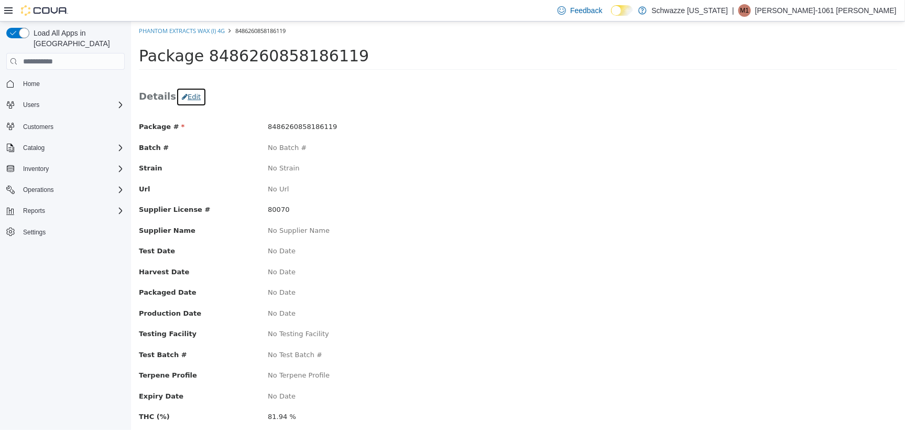
click at [188, 98] on button "Edit" at bounding box center [191, 96] width 30 height 19
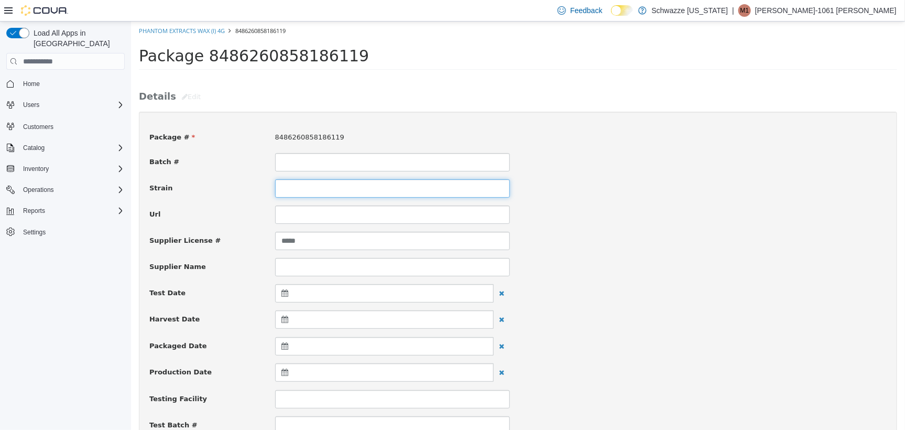
click at [361, 185] on input at bounding box center [392, 188] width 235 height 18
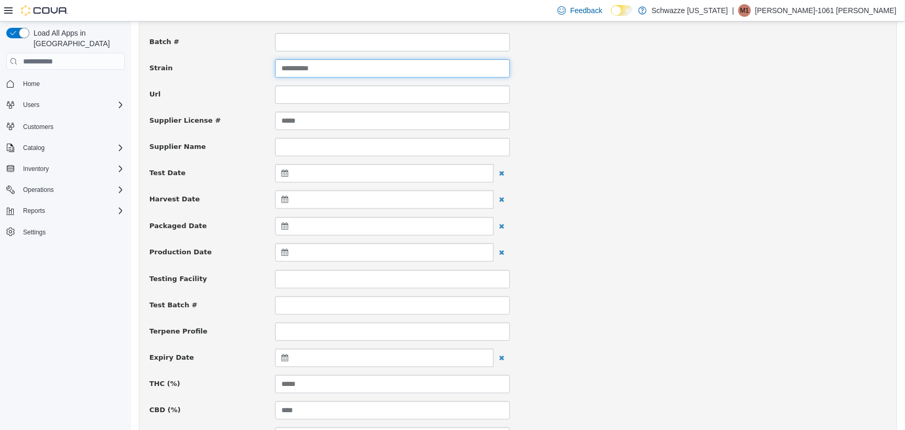
scroll to position [197, 0]
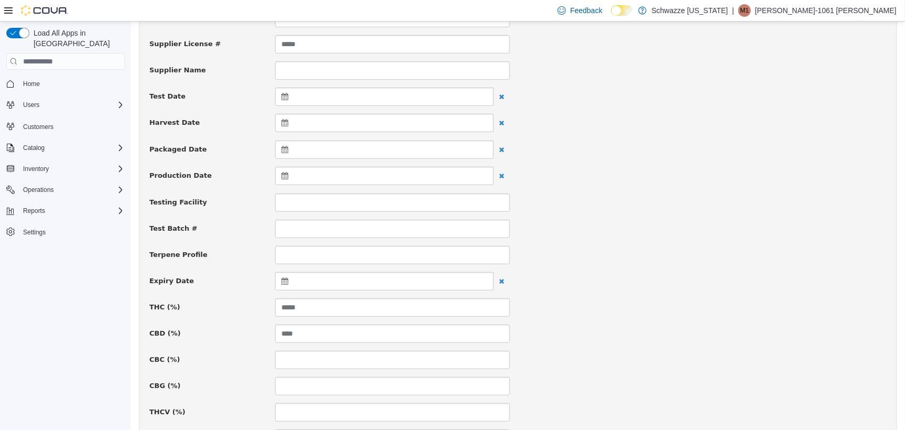
type input "**********"
click at [282, 277] on icon at bounding box center [286, 280] width 11 height 7
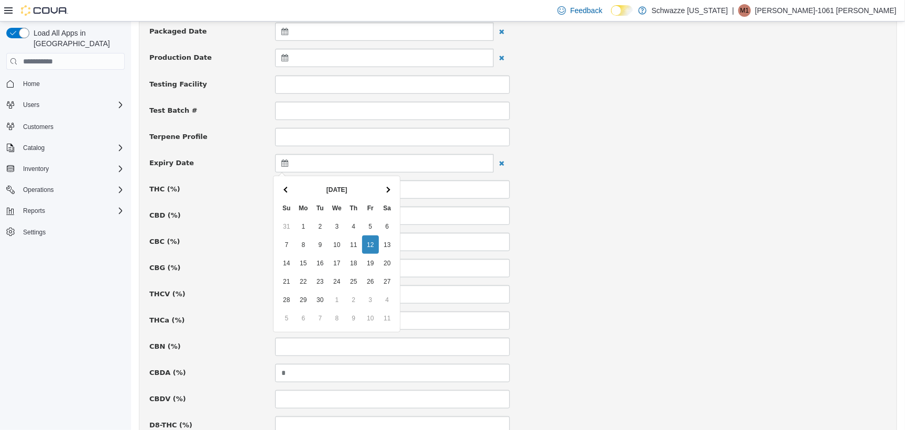
scroll to position [328, 0]
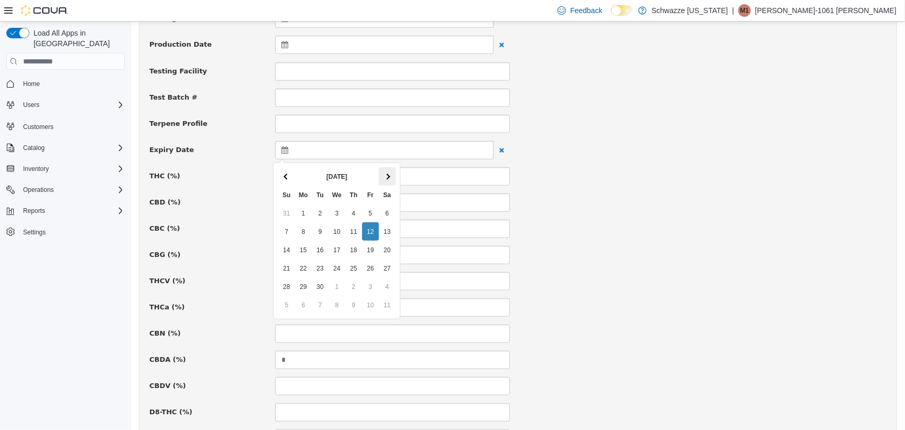
click at [390, 172] on th at bounding box center [386, 176] width 17 height 18
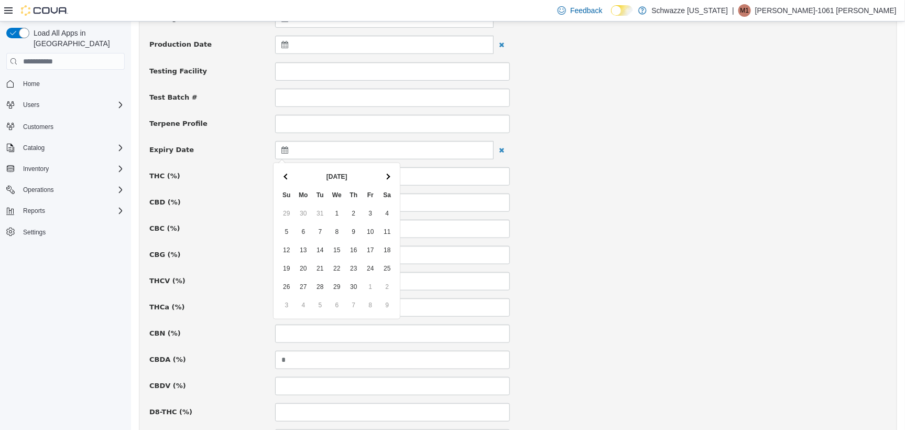
click at [389, 172] on th at bounding box center [386, 176] width 17 height 18
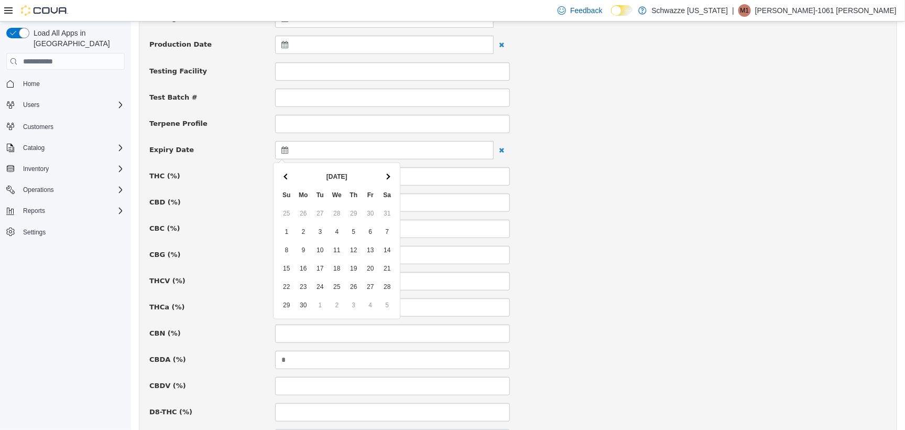
click at [389, 172] on th at bounding box center [386, 176] width 17 height 18
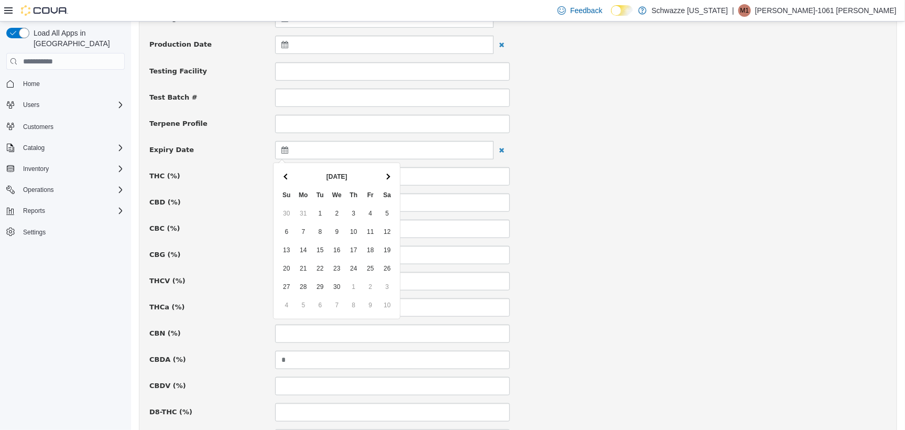
click at [389, 172] on th at bounding box center [386, 176] width 17 height 18
click at [286, 173] on span at bounding box center [286, 176] width 6 height 6
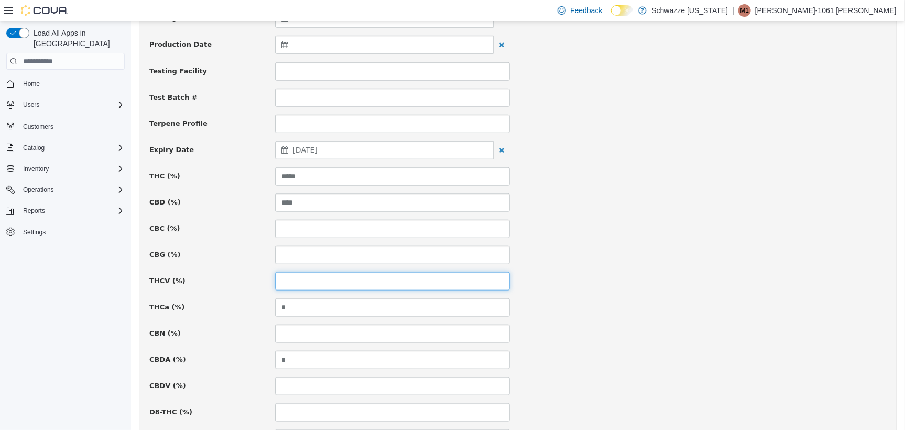
drag, startPoint x: 318, startPoint y: 286, endPoint x: 357, endPoint y: 271, distance: 41.7
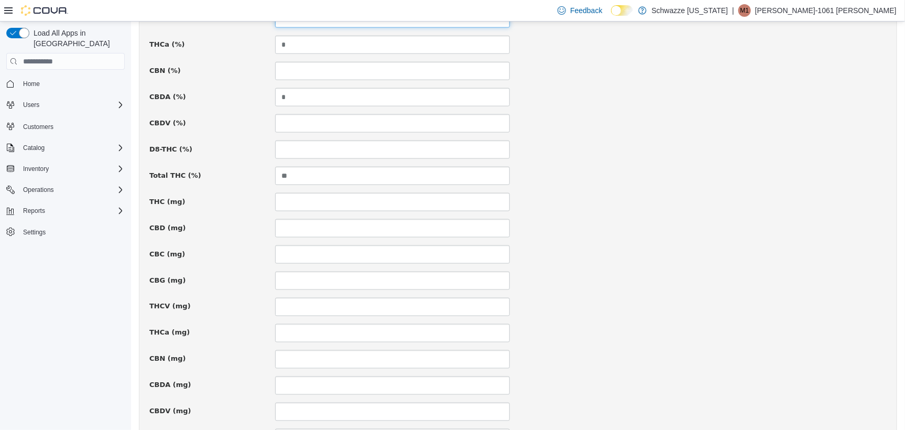
scroll to position [709, 0]
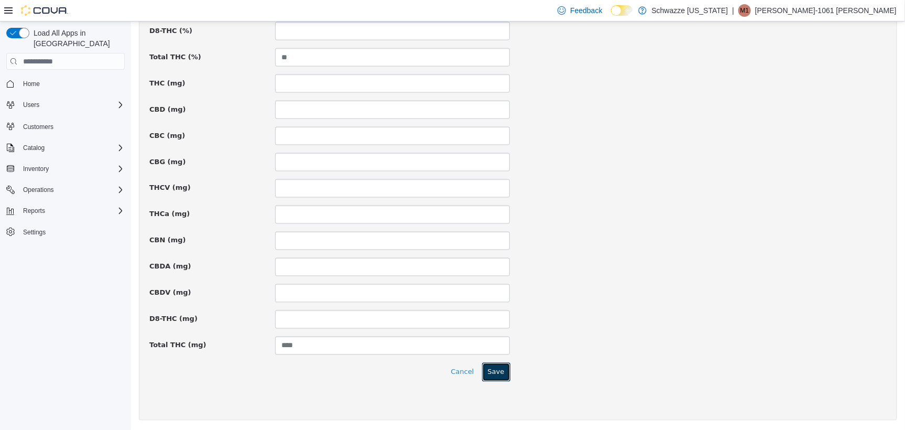
click at [496, 376] on button "Save" at bounding box center [496, 371] width 28 height 19
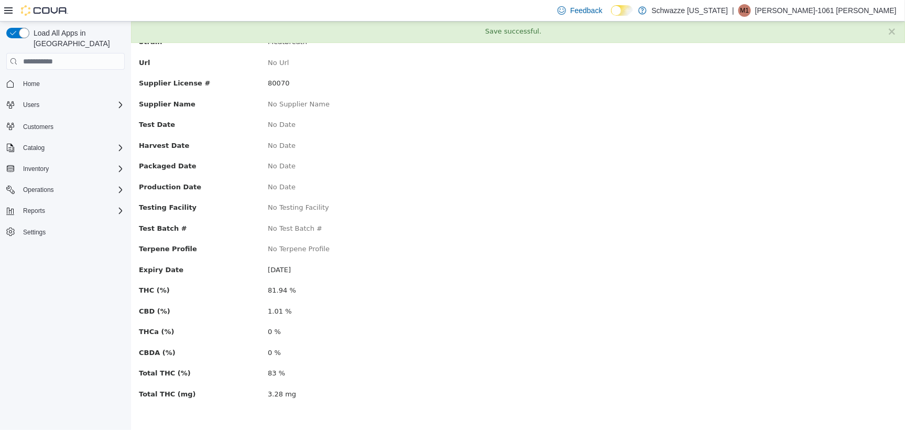
scroll to position [0, 0]
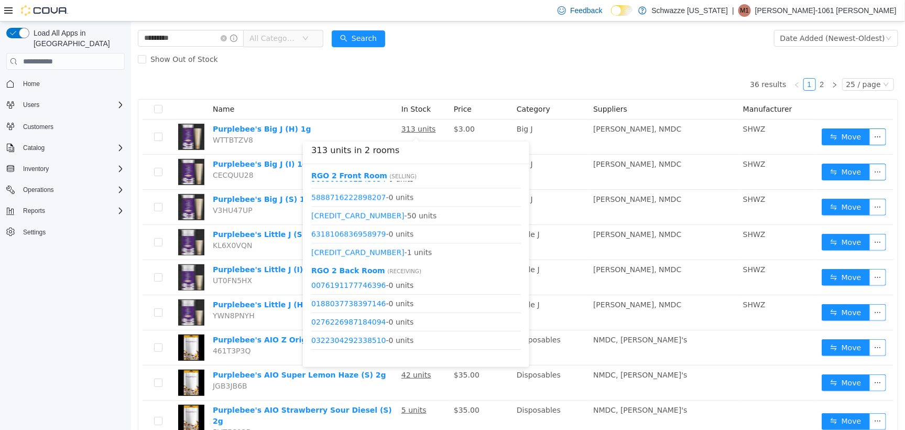
scroll to position [1048, 0]
